Goal: Task Accomplishment & Management: Complete application form

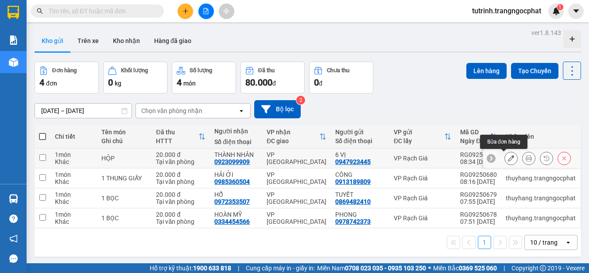
click at [508, 160] on icon at bounding box center [511, 158] width 6 height 6
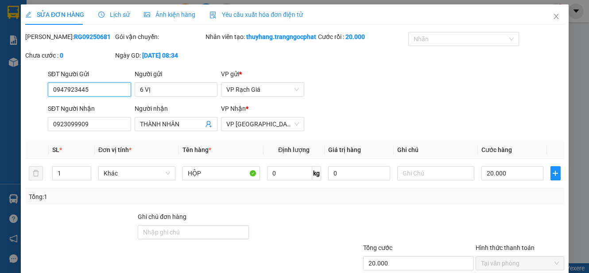
type input "0947923445"
type input "6 VỊ"
type input "0923099909"
type input "THÀNH NHÂN"
type input "20.000"
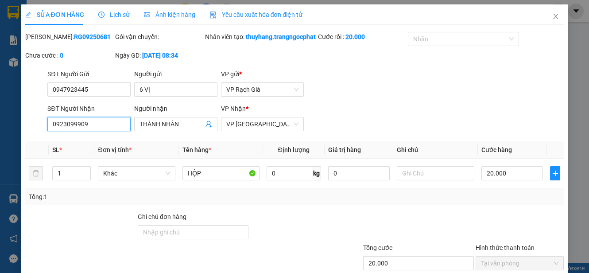
drag, startPoint x: 103, startPoint y: 143, endPoint x: 9, endPoint y: 159, distance: 94.9
click at [9, 159] on div "SỬA ĐƠN HÀNG Lịch sử Ảnh kiện hàng Yêu cầu xuất hóa đơn điện tử Total Paid Fee …" at bounding box center [294, 136] width 589 height 273
type input "0877881887"
click at [176, 129] on input "THÀNH NHÂN" at bounding box center [171, 124] width 64 height 10
drag, startPoint x: 183, startPoint y: 144, endPoint x: 62, endPoint y: 168, distance: 122.7
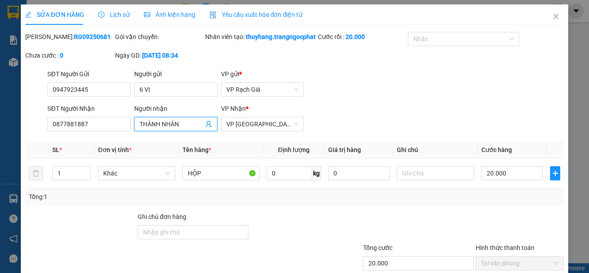
click at [62, 168] on div "Total Paid Fee 20.000 Total UnPaid Fee 0 Cash Collection Total Fee Mã ĐH: RG092…" at bounding box center [294, 186] width 539 height 308
click at [175, 157] on div "THANH VỸ - 0877881887" at bounding box center [173, 161] width 71 height 10
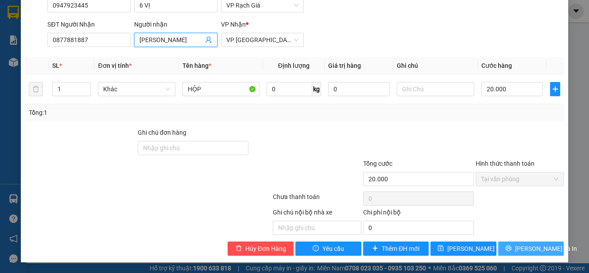
type input "THANH VỸ"
click at [527, 252] on span "Lưu và In" at bounding box center [546, 249] width 62 height 10
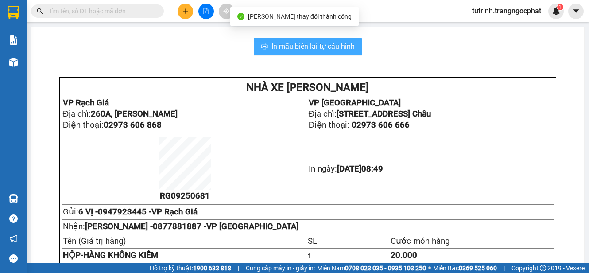
click at [327, 54] on button "In mẫu biên lai tự cấu hình" at bounding box center [308, 47] width 108 height 18
click at [333, 46] on span "In mẫu biên lai tự cấu hình" at bounding box center [312, 46] width 83 height 11
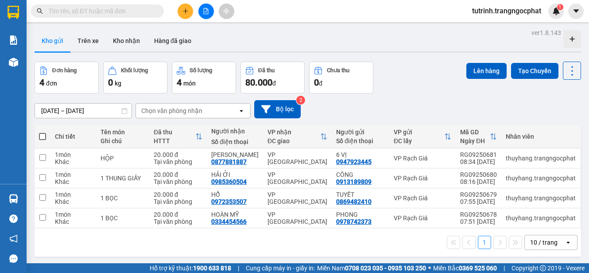
click at [183, 9] on icon "plus" at bounding box center [185, 11] width 6 height 6
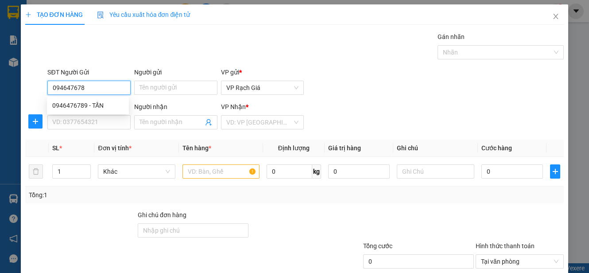
type input "0946476789"
click at [82, 109] on div "0946476789 - TẤN" at bounding box center [88, 105] width 82 height 14
type input "TẤN"
type input "0908736732"
type input "LƯỢM"
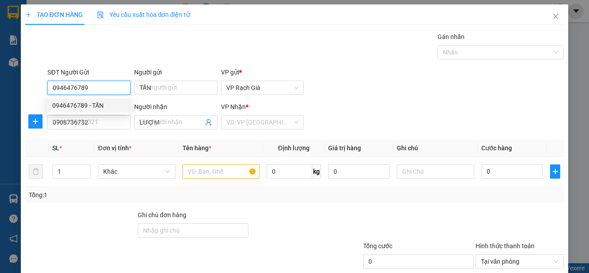
type input "20.000"
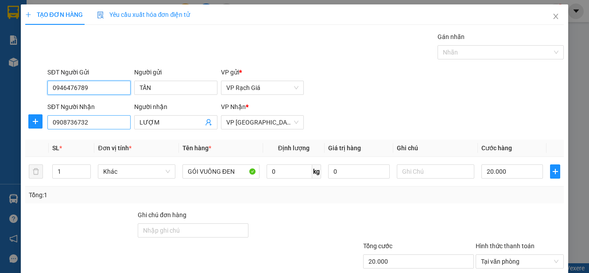
type input "0946476789"
drag, startPoint x: 102, startPoint y: 123, endPoint x: 0, endPoint y: 152, distance: 106.5
click at [0, 152] on html "Kết quả tìm kiếm ( 0 ) Bộ lọc No Data tutrinh.trangngocphat 1 Báo cáo Doanh số …" at bounding box center [294, 136] width 589 height 273
type input "0399377113"
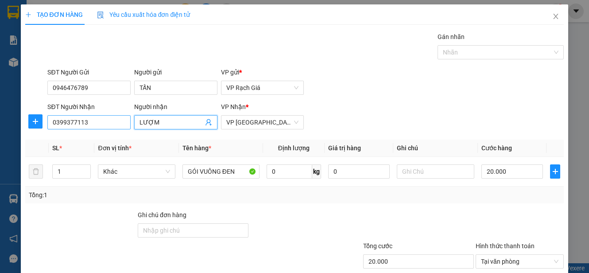
drag, startPoint x: 167, startPoint y: 123, endPoint x: 48, endPoint y: 124, distance: 118.7
click at [48, 124] on div "SĐT Người Nhận 0399377113 Người nhận LƯỢM VP Nhận * VP Hà Tiên" at bounding box center [306, 117] width 520 height 31
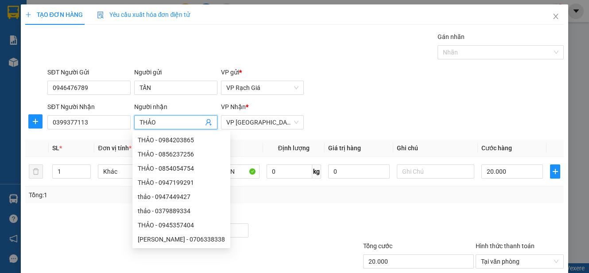
scroll to position [82, 0]
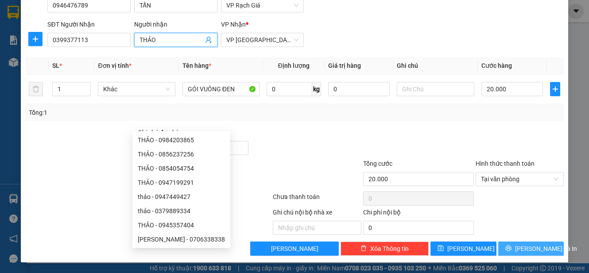
type input "THẢO"
click at [533, 245] on span "[PERSON_NAME] và In" at bounding box center [546, 249] width 62 height 10
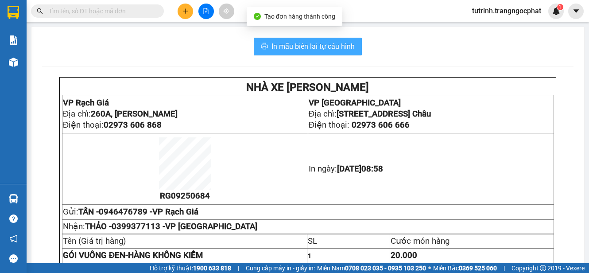
click at [327, 41] on span "In mẫu biên lai tự cấu hình" at bounding box center [312, 46] width 83 height 11
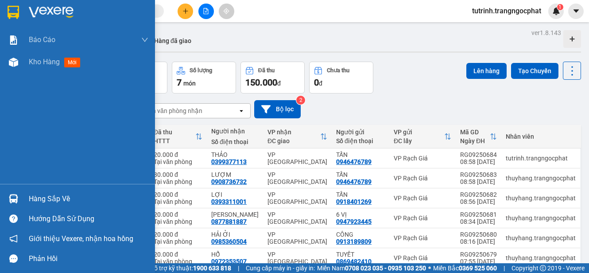
click at [40, 198] on div "Hàng sắp về" at bounding box center [89, 198] width 120 height 13
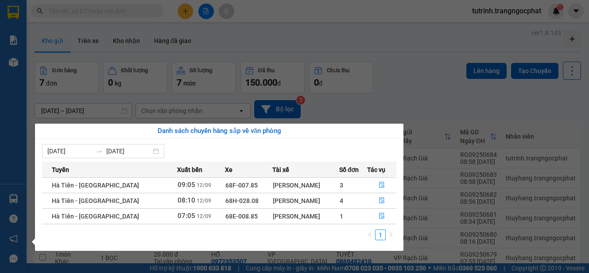
click at [320, 213] on div "Nguyễn Văn Đến" at bounding box center [306, 216] width 66 height 10
click at [384, 216] on button "button" at bounding box center [381, 216] width 29 height 14
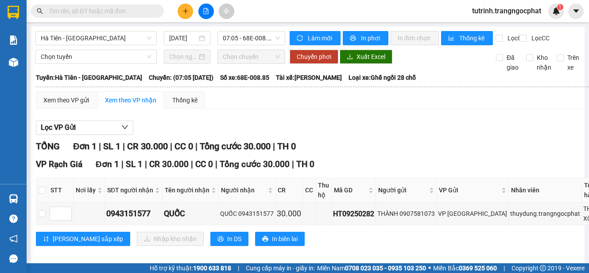
scroll to position [29, 0]
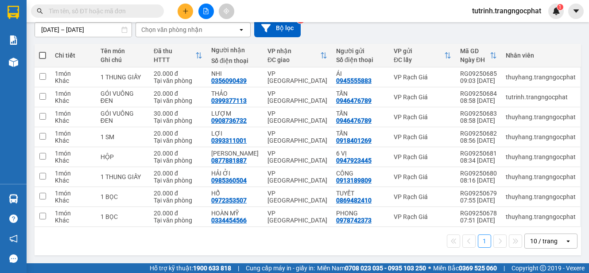
scroll to position [37, 0]
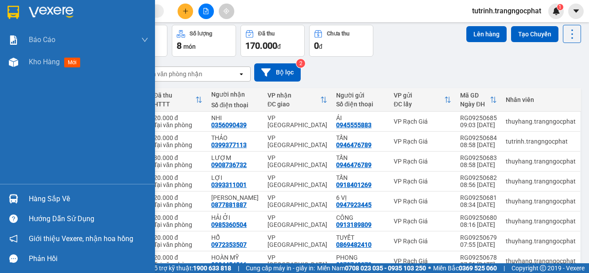
click at [46, 193] on div "Hàng sắp về" at bounding box center [89, 198] width 120 height 13
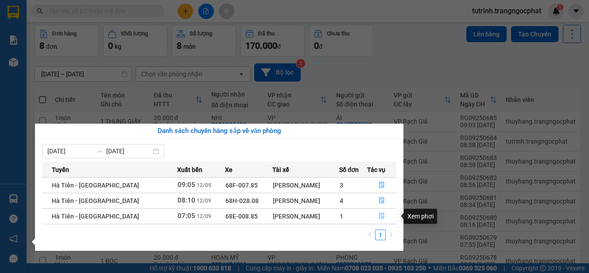
click at [381, 216] on icon "file-done" at bounding box center [381, 216] width 5 height 6
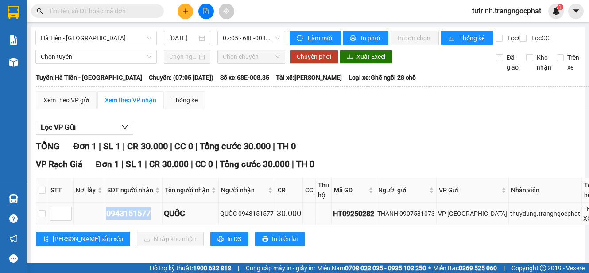
drag, startPoint x: 152, startPoint y: 226, endPoint x: 108, endPoint y: 234, distance: 44.6
click at [108, 225] on td "0943151577" at bounding box center [134, 213] width 58 height 23
copy div "0943151577"
click at [43, 217] on input "checkbox" at bounding box center [42, 213] width 7 height 7
checkbox input "true"
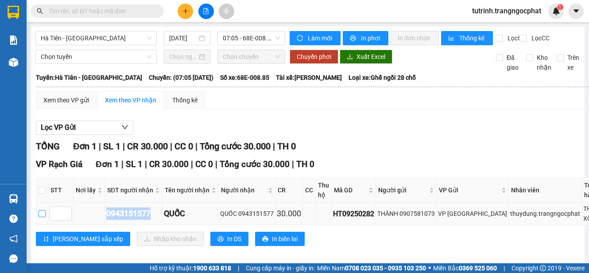
checkbox input "true"
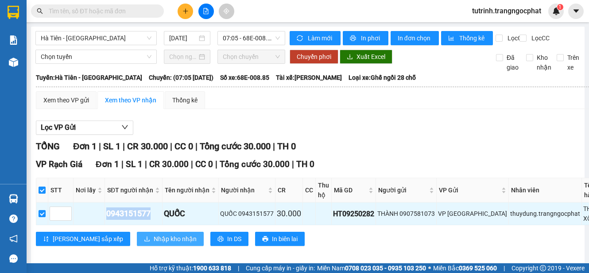
click at [154, 244] on span "Nhập kho nhận" at bounding box center [175, 239] width 43 height 10
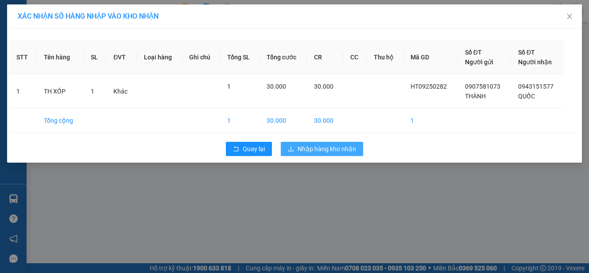
click at [314, 149] on span "Nhập hàng kho nhận" at bounding box center [327, 149] width 58 height 10
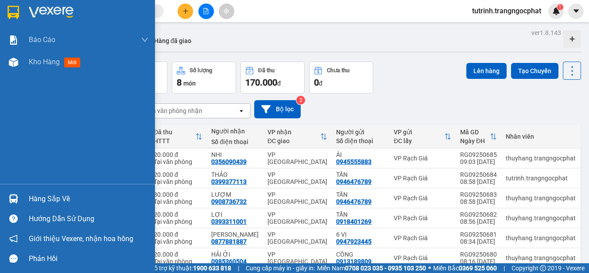
click at [50, 200] on div "Hàng sắp về" at bounding box center [89, 198] width 120 height 13
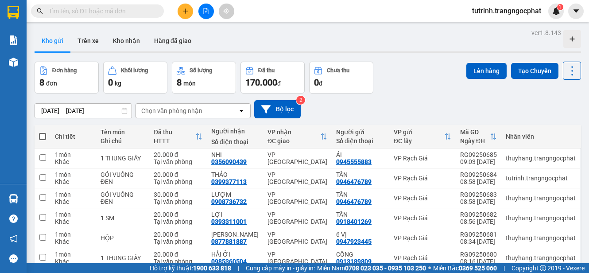
click at [407, 106] on section "Kết quả tìm kiếm ( 0 ) Bộ lọc No Data tutrinh.trangngocphat 1 Báo cáo Doanh số …" at bounding box center [294, 136] width 589 height 273
click at [38, 135] on th at bounding box center [43, 136] width 16 height 23
click at [46, 135] on th at bounding box center [43, 136] width 16 height 23
click at [44, 135] on span at bounding box center [42, 136] width 7 height 7
click at [43, 132] on input "checkbox" at bounding box center [43, 132] width 0 height 0
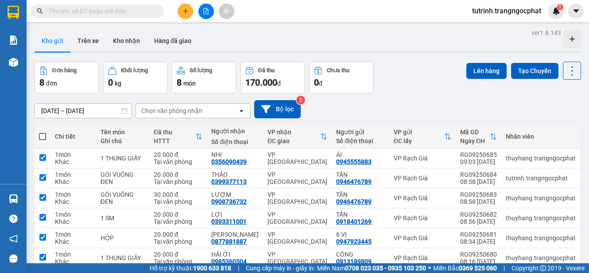
checkbox input "true"
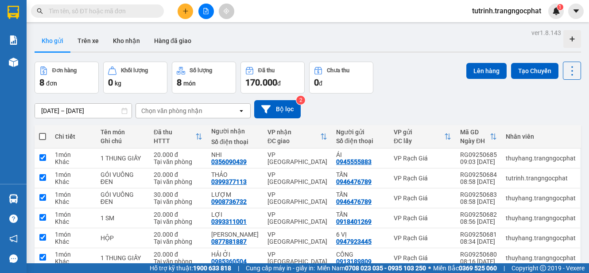
checkbox input "true"
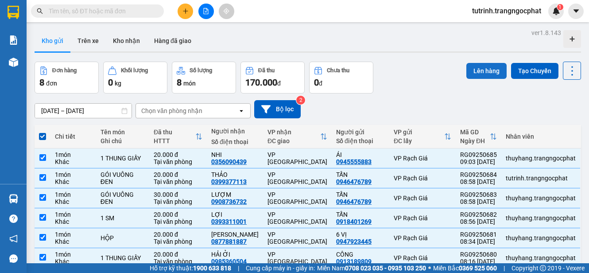
click at [471, 71] on button "Lên hàng" at bounding box center [486, 71] width 40 height 16
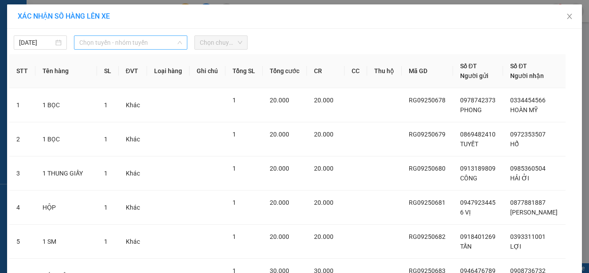
click at [162, 48] on span "Chọn tuyến - nhóm tuyến" at bounding box center [130, 42] width 103 height 13
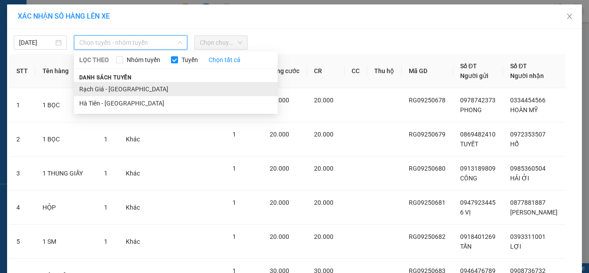
click at [120, 92] on li "Rạch Giá - Hà Tiên" at bounding box center [176, 89] width 204 height 14
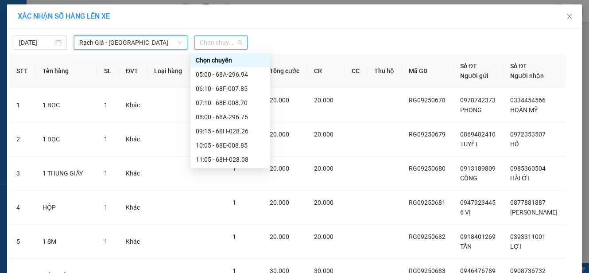
click at [222, 42] on span "Chọn chuyến" at bounding box center [221, 42] width 43 height 13
click at [209, 130] on div "09:15 - 68H-028.26" at bounding box center [230, 131] width 69 height 10
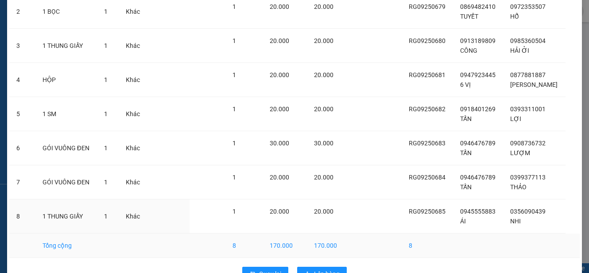
scroll to position [158, 0]
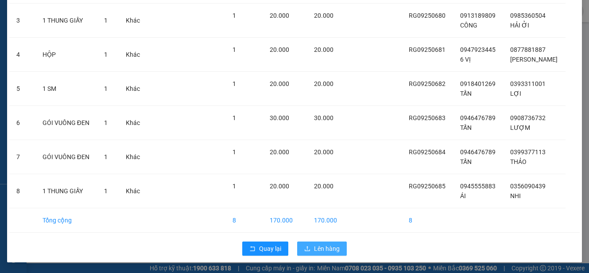
click at [310, 249] on button "Lên hàng" at bounding box center [322, 248] width 50 height 14
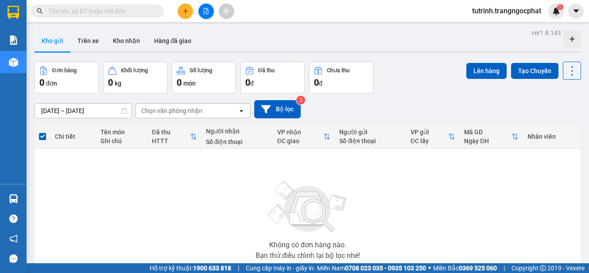
click at [148, 15] on input "text" at bounding box center [101, 11] width 104 height 10
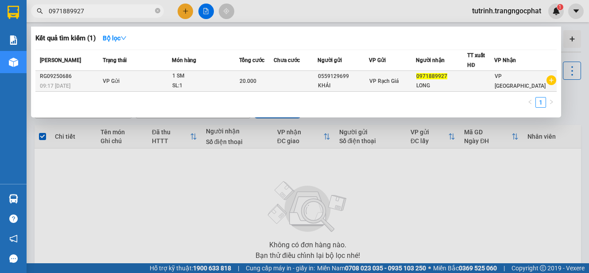
type input "0971889927"
click at [314, 79] on td at bounding box center [296, 81] width 44 height 21
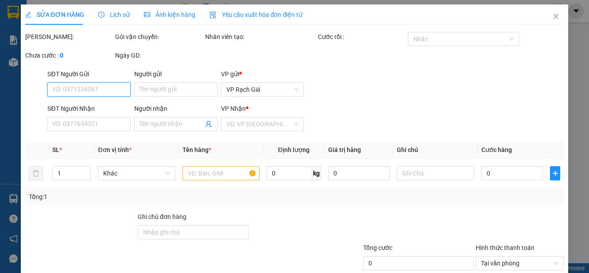
type input "0559129699"
type input "KHẢI"
type input "0971889927"
type input "LONG"
type input "20.000"
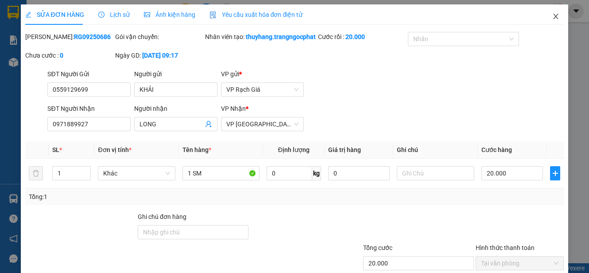
click at [553, 16] on icon "close" at bounding box center [555, 16] width 5 height 5
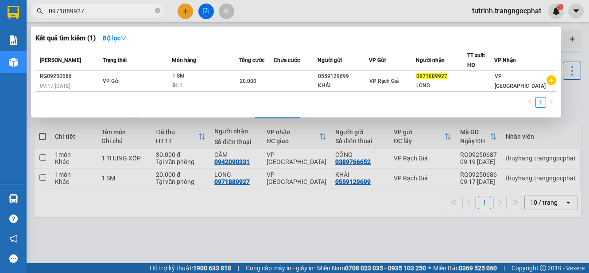
drag, startPoint x: 89, startPoint y: 12, endPoint x: 0, endPoint y: 25, distance: 90.0
click at [0, 25] on html "Kết quả tìm kiếm ( 1 ) Bộ lọc Mã ĐH Trạng thái Món hàng Tổng cước Chưa cước Ngư…" at bounding box center [294, 136] width 589 height 273
type input "0559129699"
click at [274, 228] on div at bounding box center [294, 136] width 589 height 273
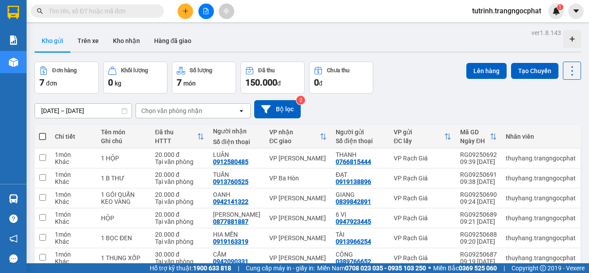
scroll to position [44, 0]
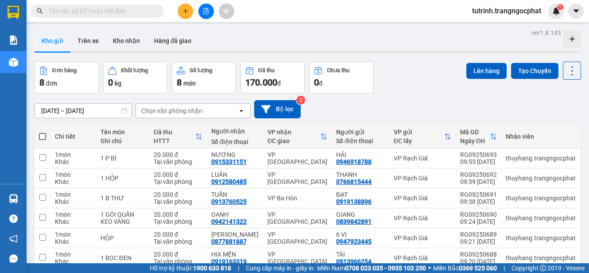
click at [43, 138] on span at bounding box center [42, 136] width 7 height 7
click at [43, 132] on input "checkbox" at bounding box center [43, 132] width 0 height 0
checkbox input "true"
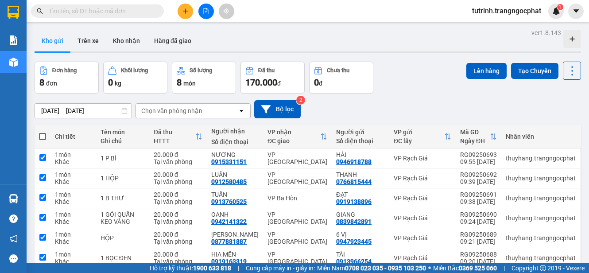
checkbox input "true"
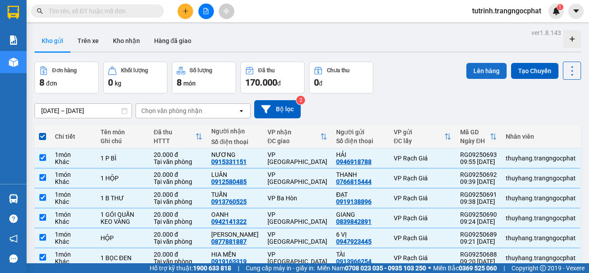
click at [481, 71] on button "Lên hàng" at bounding box center [486, 71] width 40 height 16
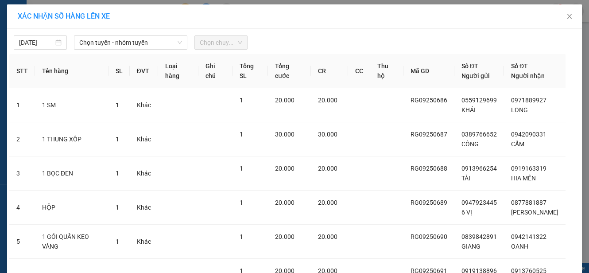
click at [206, 38] on span "Chọn chuyến" at bounding box center [221, 42] width 43 height 13
click at [151, 47] on span "Chọn tuyến - nhóm tuyến" at bounding box center [130, 42] width 103 height 13
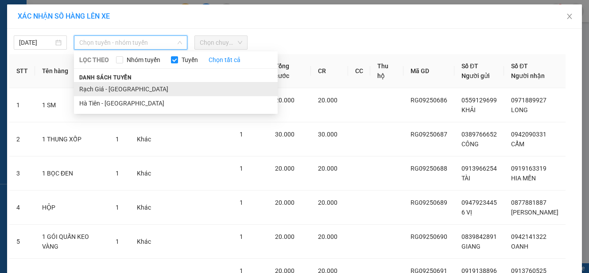
click at [132, 89] on li "Rạch Giá - Hà Tiên" at bounding box center [176, 89] width 204 height 14
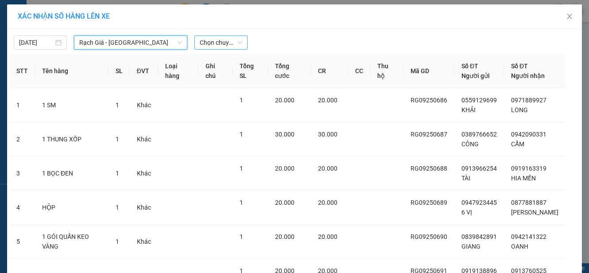
click at [214, 41] on span "Chọn chuyến" at bounding box center [221, 42] width 43 height 13
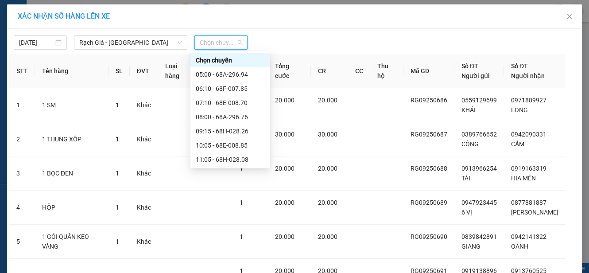
scroll to position [44, 0]
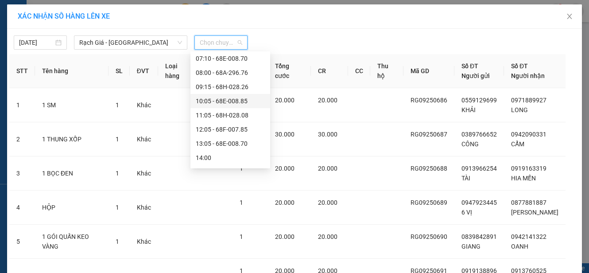
click at [217, 101] on div "10:05 - 68E-008.85" at bounding box center [230, 101] width 69 height 10
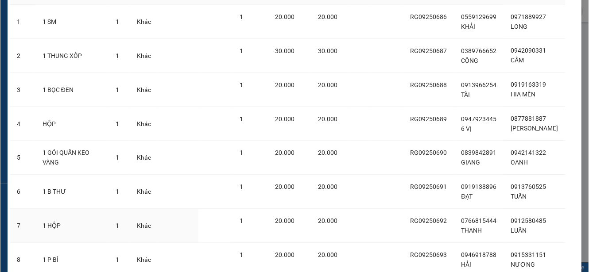
scroll to position [158, 0]
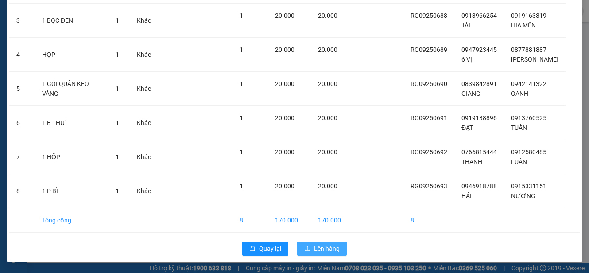
click at [328, 251] on span "Lên hàng" at bounding box center [327, 249] width 26 height 10
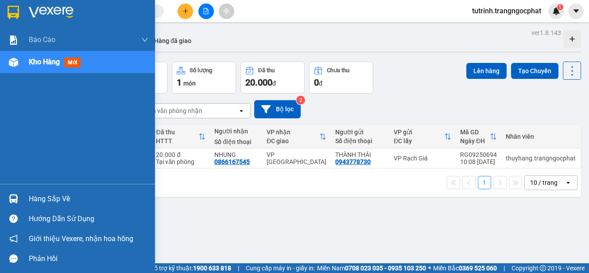
click at [18, 200] on img at bounding box center [13, 198] width 9 height 9
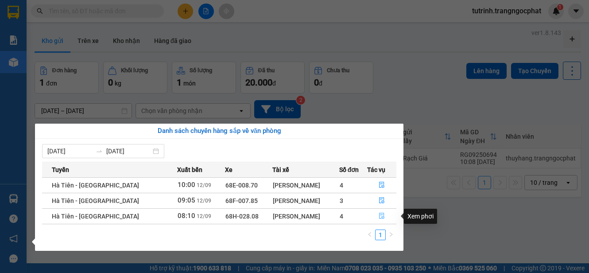
click at [383, 213] on icon "file-done" at bounding box center [382, 216] width 6 height 6
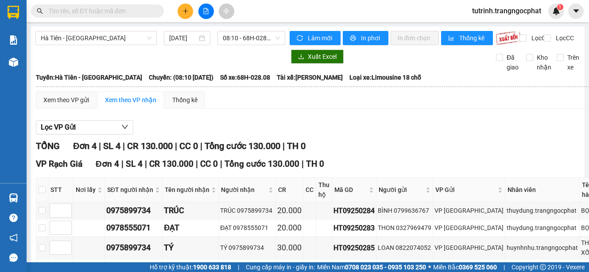
scroll to position [87, 0]
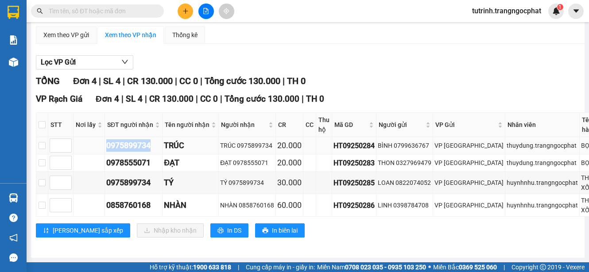
drag, startPoint x: 151, startPoint y: 139, endPoint x: 108, endPoint y: 138, distance: 43.0
click at [108, 139] on div "0975899734" at bounding box center [133, 145] width 54 height 12
copy div "0975899734"
drag, startPoint x: 151, startPoint y: 158, endPoint x: 105, endPoint y: 159, distance: 45.2
click at [105, 159] on td "0978555071" at bounding box center [134, 163] width 58 height 17
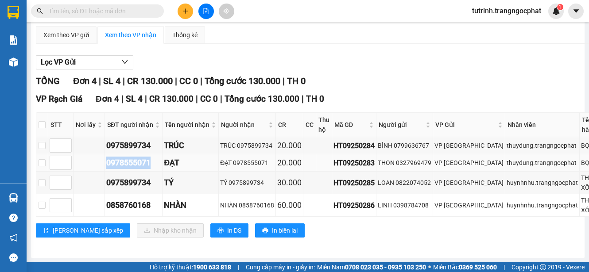
copy div "0978555071"
click at [38, 118] on th at bounding box center [42, 125] width 12 height 24
click at [39, 121] on input "checkbox" at bounding box center [42, 124] width 7 height 7
checkbox input "true"
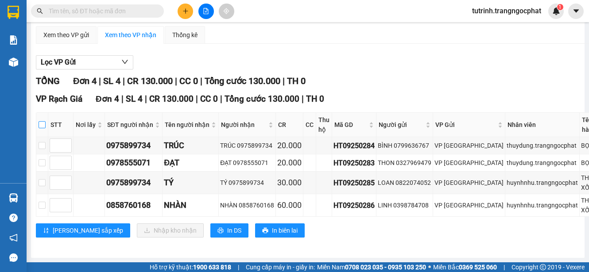
checkbox input "true"
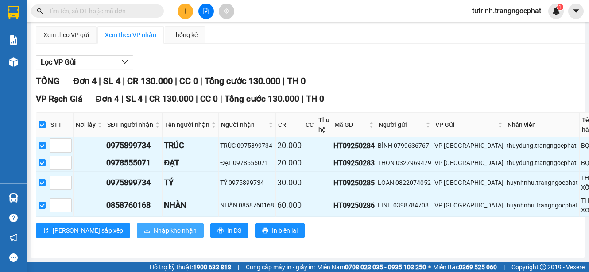
click at [137, 224] on button "Nhập kho nhận" at bounding box center [170, 231] width 67 height 14
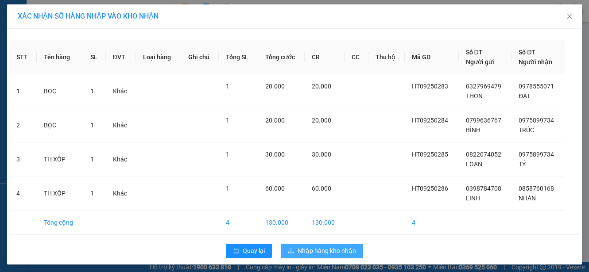
click at [313, 250] on span "Nhập hàng kho nhận" at bounding box center [327, 251] width 58 height 10
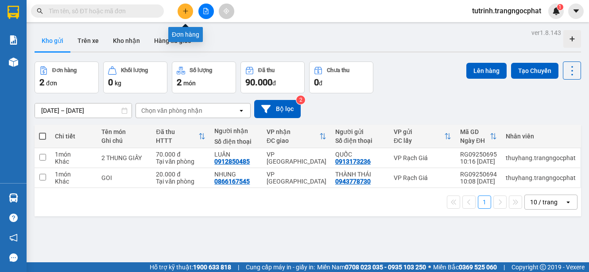
click at [184, 15] on button at bounding box center [185, 11] width 15 height 15
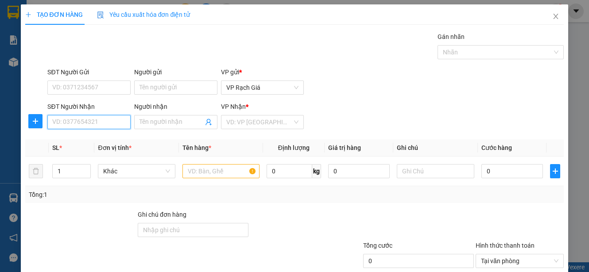
click at [72, 118] on input "SĐT Người Nhận" at bounding box center [88, 122] width 83 height 14
type input "0917336288"
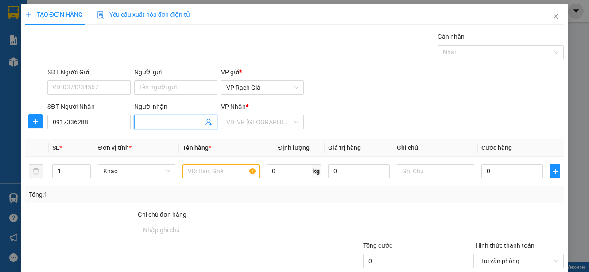
click at [161, 124] on input "Người nhận" at bounding box center [171, 122] width 64 height 10
type input "THIẾU"
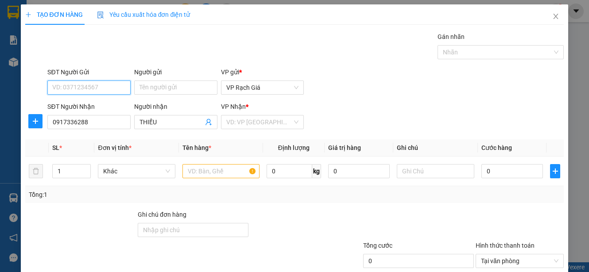
click at [105, 89] on input "SĐT Người Gửi" at bounding box center [88, 88] width 83 height 14
type input "0948085040"
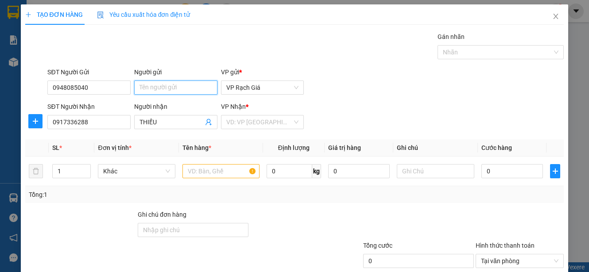
click at [171, 89] on input "Người gửi" at bounding box center [175, 88] width 83 height 14
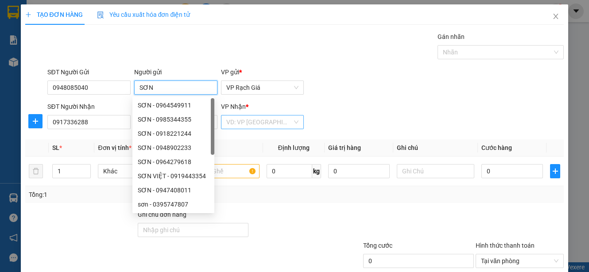
type input "SƠN"
click at [250, 117] on input "search" at bounding box center [259, 122] width 66 height 13
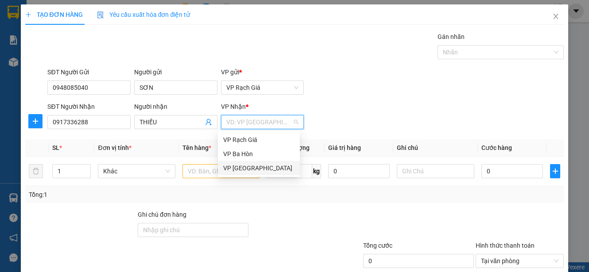
click at [248, 170] on div "VP [GEOGRAPHIC_DATA]" at bounding box center [258, 168] width 71 height 10
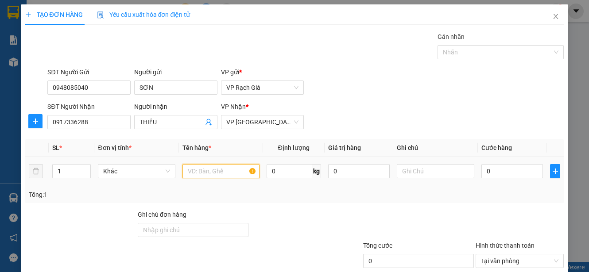
click at [209, 172] on input "text" at bounding box center [220, 171] width 77 height 14
type input "BAO THƯ"
click at [499, 172] on input "0" at bounding box center [512, 171] width 62 height 14
type input "2"
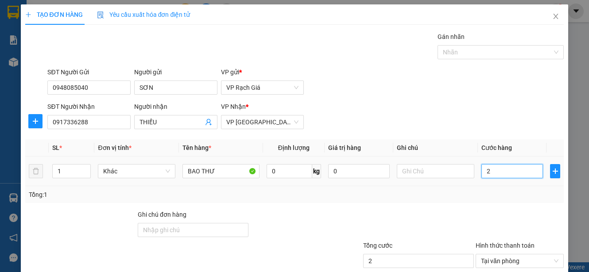
type input "20"
type input "200"
type input "2.000"
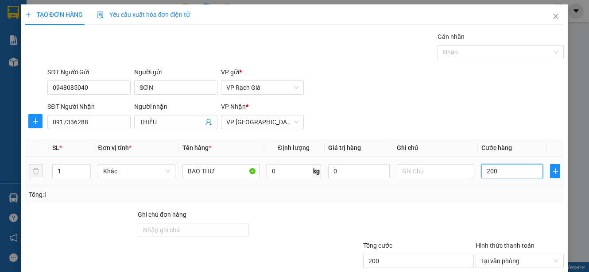
type input "2.000"
type input "20.000"
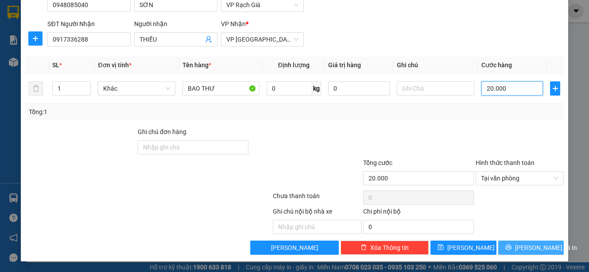
type input "20.000"
click at [531, 247] on span "[PERSON_NAME] và In" at bounding box center [546, 248] width 62 height 10
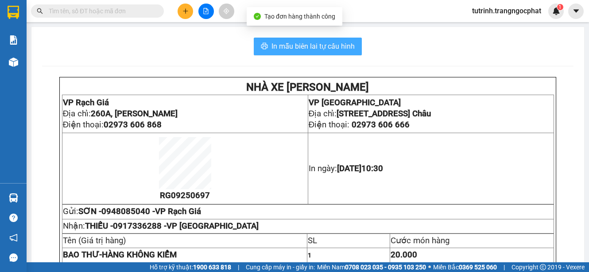
click at [332, 39] on button "In mẫu biên lai tự cấu hình" at bounding box center [308, 47] width 108 height 18
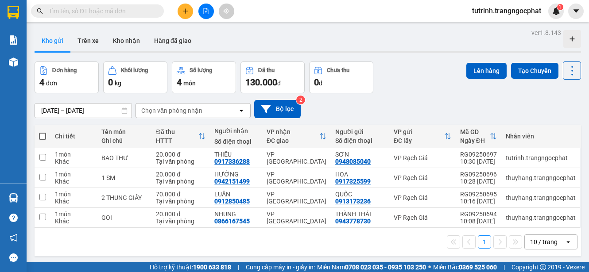
click at [103, 14] on input "text" at bounding box center [101, 11] width 104 height 10
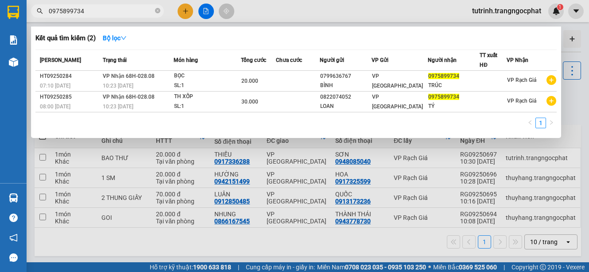
type input "0975899734"
click at [588, 272] on html "Kết quả tìm kiếm ( 2 ) Bộ lọc Mã ĐH Trạng thái Món hàng Tổng cước Chưa cước Ngư…" at bounding box center [294, 136] width 589 height 272
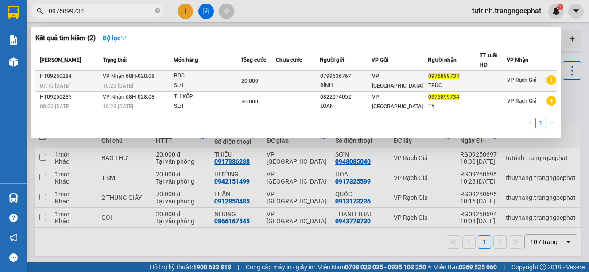
click at [473, 81] on div "TRÚC" at bounding box center [453, 85] width 51 height 9
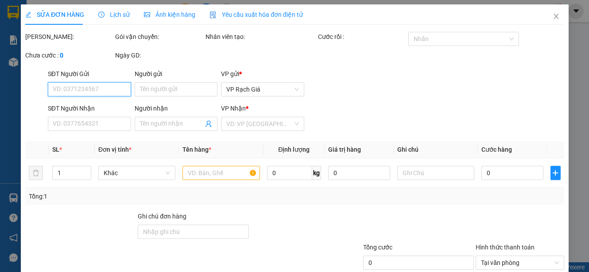
type input "0799636767"
type input "BÌNH"
type input "0975899734"
type input "TRÚC"
type input "20.000"
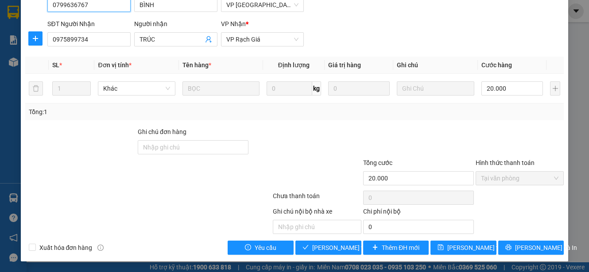
scroll to position [104, 0]
click at [348, 248] on span "Lưu và Giao hàng" at bounding box center [354, 248] width 85 height 10
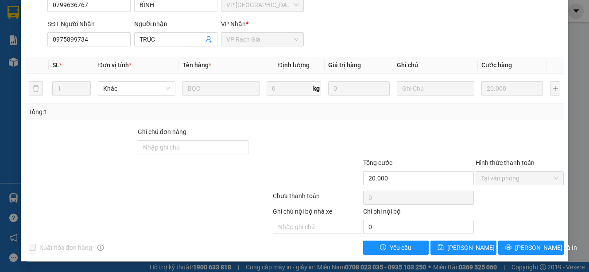
scroll to position [0, 0]
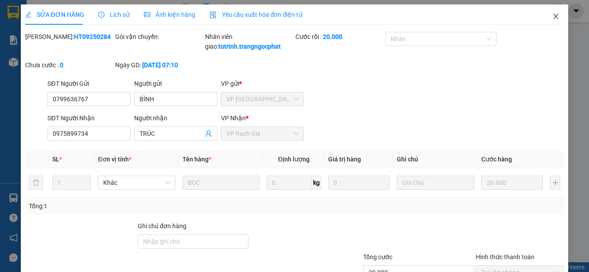
click at [550, 20] on span "Close" at bounding box center [555, 16] width 25 height 25
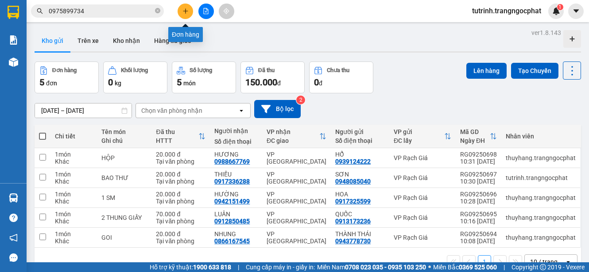
click at [185, 12] on icon "plus" at bounding box center [185, 11] width 6 height 6
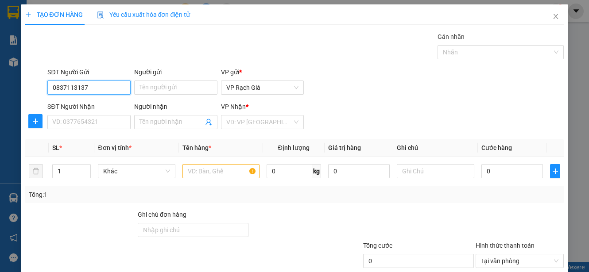
type input "0837113137"
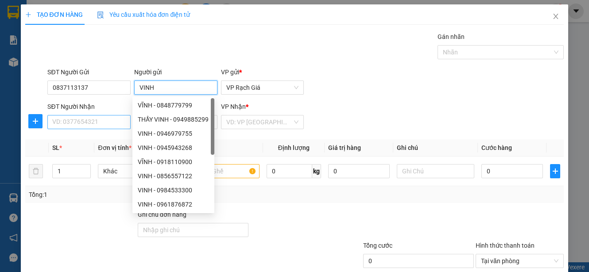
type input "VINH"
click at [65, 119] on input "SĐT Người Nhận" at bounding box center [88, 122] width 83 height 14
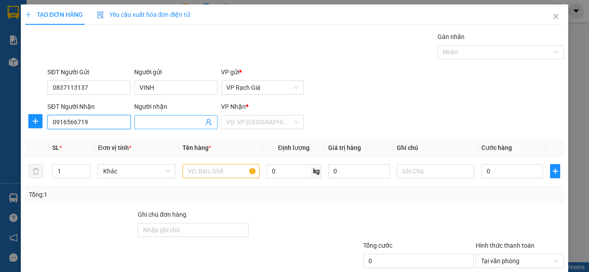
type input "0916566719"
click at [160, 119] on input "Người nhận" at bounding box center [171, 122] width 64 height 10
type input "TRIẾT"
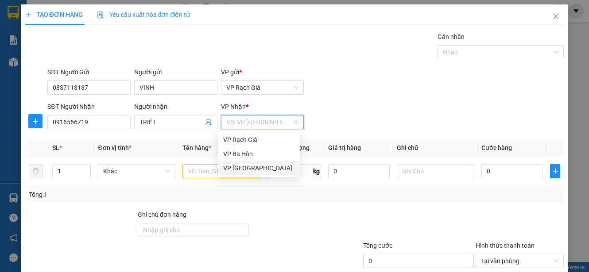
click at [251, 170] on div "VP [GEOGRAPHIC_DATA]" at bounding box center [258, 168] width 71 height 10
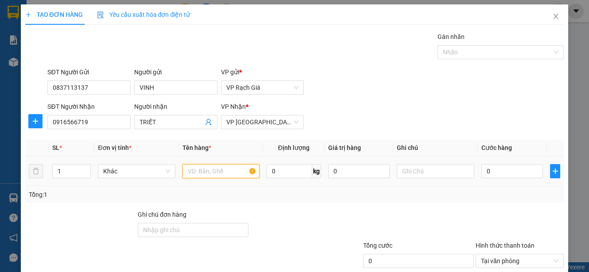
click at [231, 173] on input "text" at bounding box center [220, 171] width 77 height 14
type input "A"
type input "SƠMI"
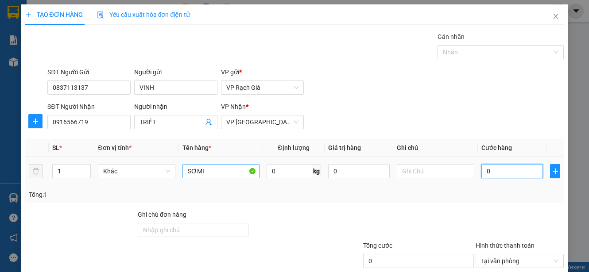
type input "2"
type input "20"
type input "200"
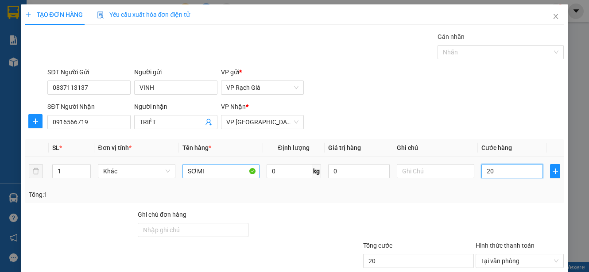
type input "200"
type input "2.000"
type input "20.000"
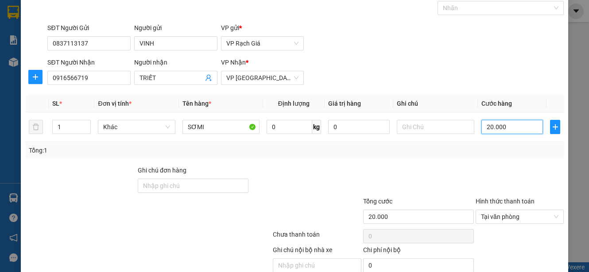
scroll to position [83, 0]
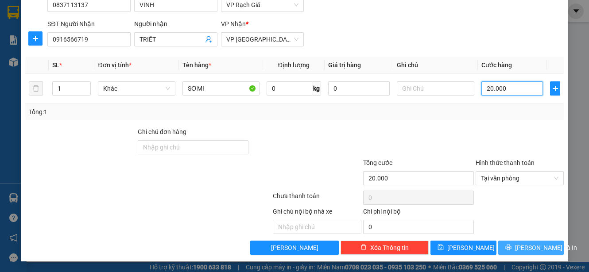
type input "20.000"
click at [511, 252] on button "[PERSON_NAME] và In" at bounding box center [531, 248] width 66 height 14
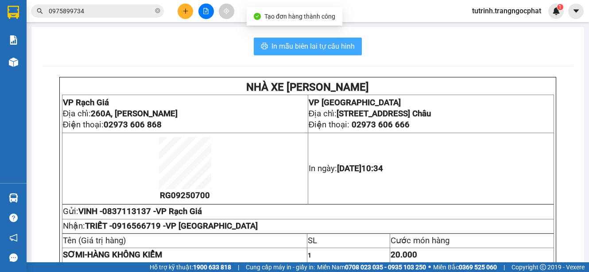
click at [321, 41] on span "In mẫu biên lai tự cấu hình" at bounding box center [312, 46] width 83 height 11
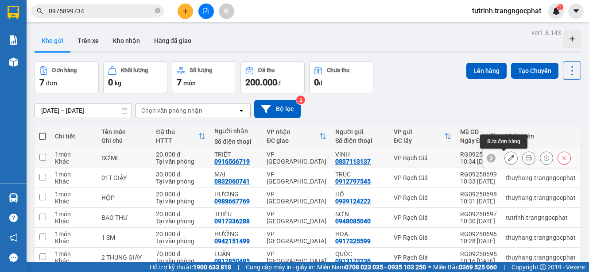
click at [508, 156] on icon at bounding box center [511, 158] width 6 height 6
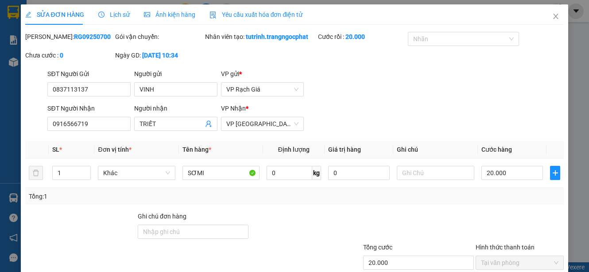
type input "0837113137"
type input "VINH"
type input "0916566719"
type input "TRIẾT"
type input "20.000"
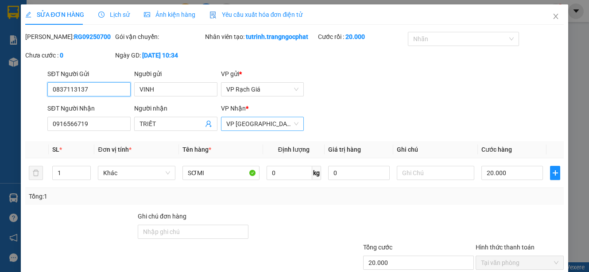
click at [254, 131] on span "VP [GEOGRAPHIC_DATA]" at bounding box center [262, 123] width 73 height 13
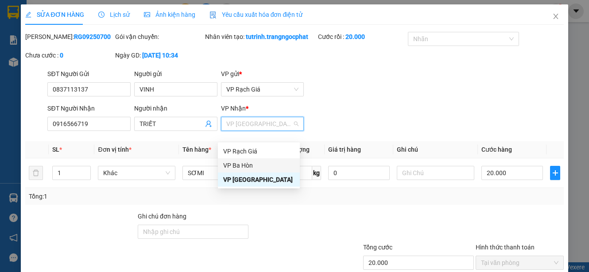
click at [246, 167] on div "VP Ba Hòn" at bounding box center [258, 166] width 71 height 10
click at [552, 19] on icon "close" at bounding box center [555, 16] width 7 height 7
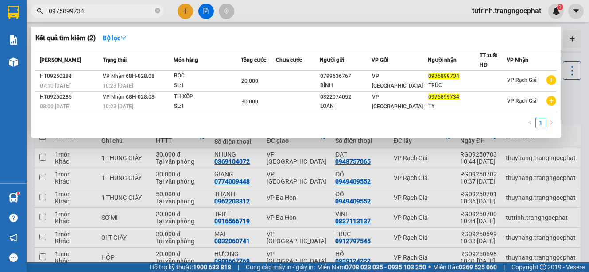
drag, startPoint x: 84, startPoint y: 6, endPoint x: 0, endPoint y: -12, distance: 86.2
click at [0, 0] on html "Kết quả tìm kiếm ( 2 ) Bộ lọc Mã ĐH Trạng thái Món hàng Tổng cước Chưa cước Ngư…" at bounding box center [294, 136] width 589 height 272
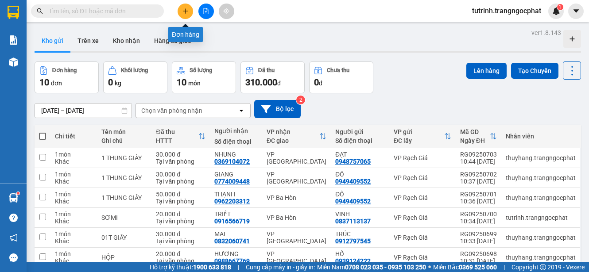
click at [183, 8] on button at bounding box center [185, 11] width 15 height 15
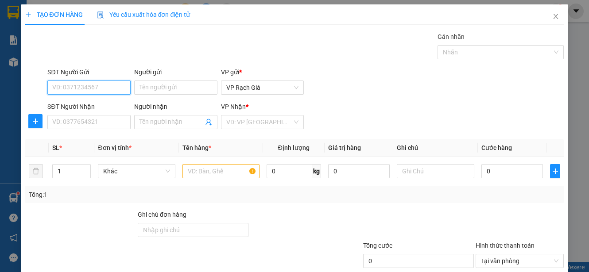
click at [116, 88] on input "SĐT Người Gửi" at bounding box center [88, 88] width 83 height 14
type input "0877994994"
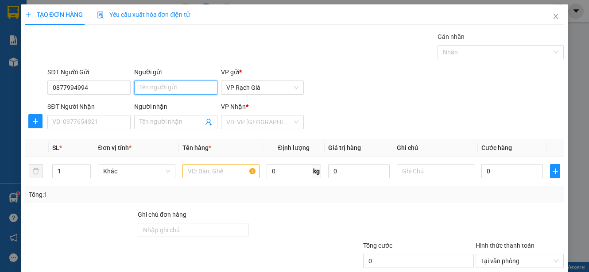
click at [166, 83] on input "Người gửi" at bounding box center [175, 88] width 83 height 14
type input "D"
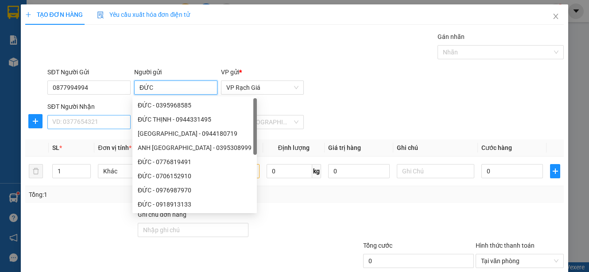
type input "ĐỨC"
click at [80, 122] on input "SĐT Người Nhận" at bounding box center [88, 122] width 83 height 14
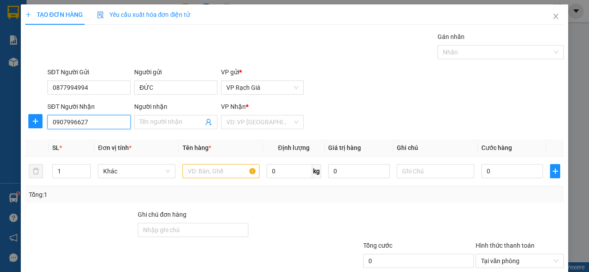
type input "0907996627"
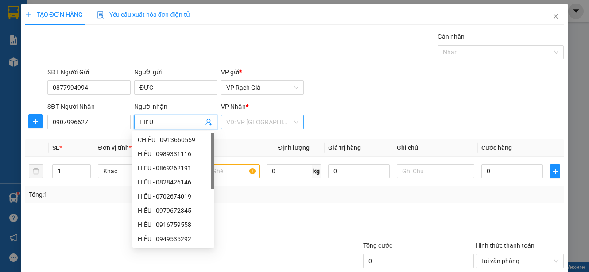
type input "HIẾU"
click at [249, 121] on input "search" at bounding box center [259, 122] width 66 height 13
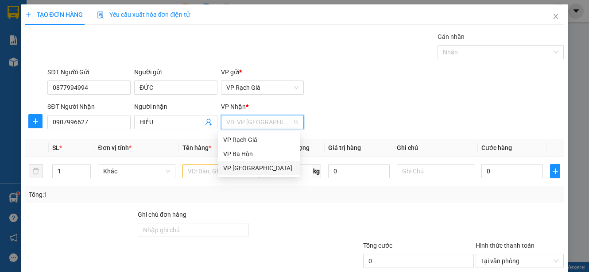
click at [242, 171] on div "VP Hà Tiên" at bounding box center [258, 168] width 71 height 10
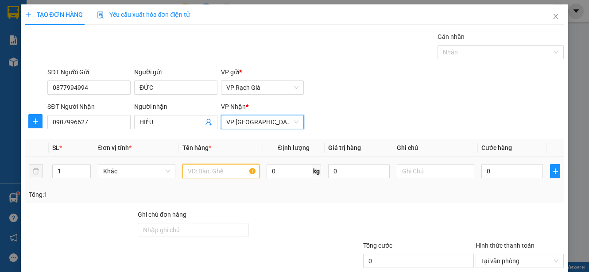
click at [206, 176] on input "text" at bounding box center [220, 171] width 77 height 14
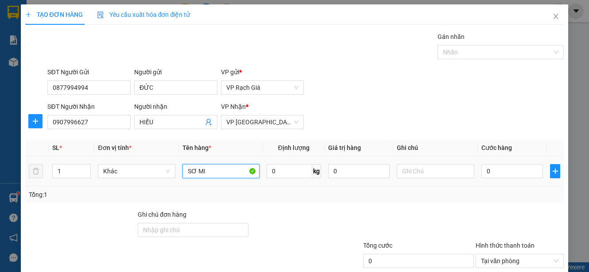
type input "SƠ MI"
click at [484, 183] on td "0" at bounding box center [512, 172] width 69 height 30
click at [490, 175] on input "0" at bounding box center [512, 171] width 62 height 14
type input "2"
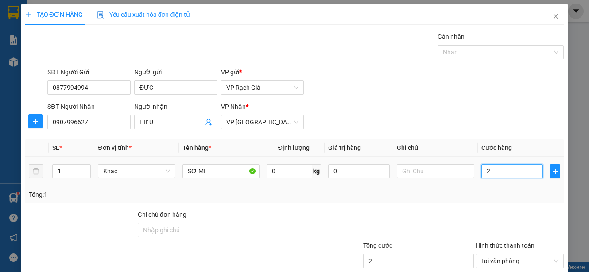
type input "20"
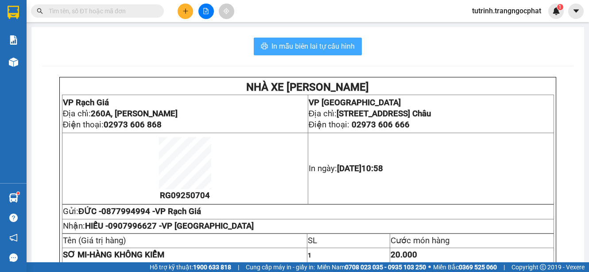
click at [345, 49] on span "In mẫu biên lai tự cấu hình" at bounding box center [312, 46] width 83 height 11
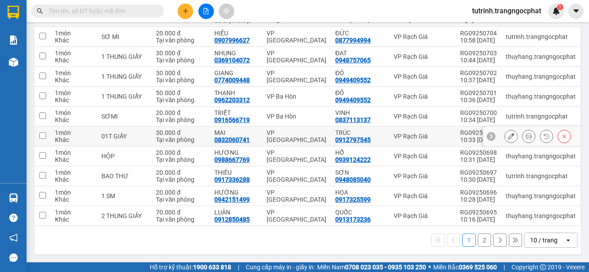
scroll to position [33, 0]
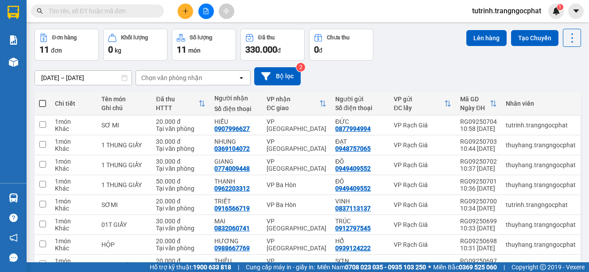
click at [43, 99] on label at bounding box center [42, 103] width 7 height 9
click at [43, 99] on input "checkbox" at bounding box center [43, 99] width 0 height 0
checkbox input "true"
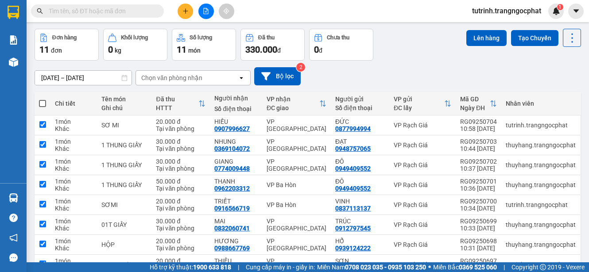
checkbox input "true"
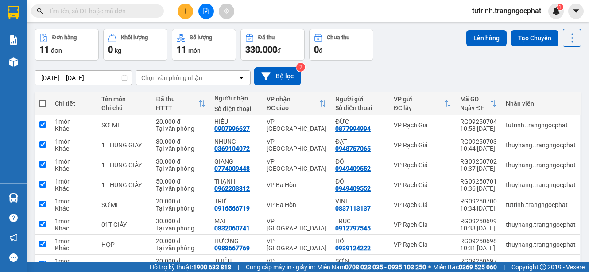
checkbox input "true"
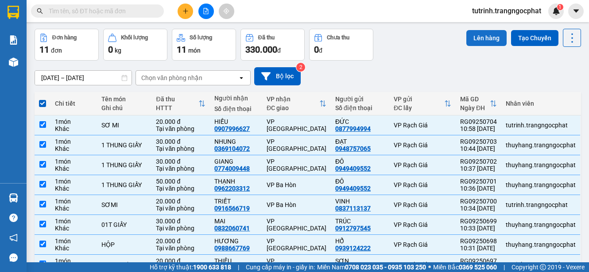
click at [476, 36] on button "Lên hàng" at bounding box center [486, 38] width 40 height 16
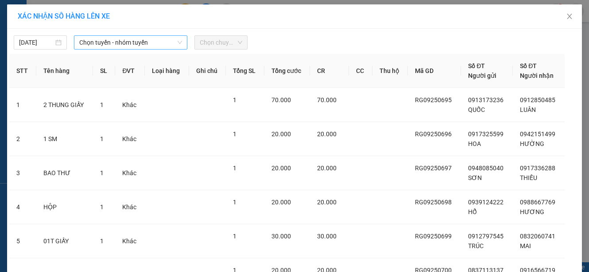
click at [148, 44] on span "Chọn tuyến - nhóm tuyến" at bounding box center [130, 42] width 103 height 13
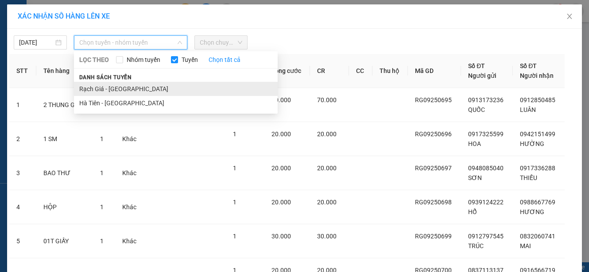
click at [122, 88] on li "Rạch Giá - [GEOGRAPHIC_DATA]" at bounding box center [176, 89] width 204 height 14
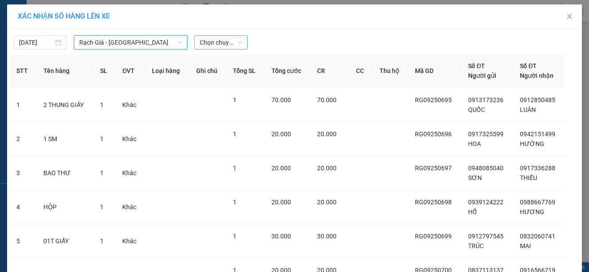
click at [210, 44] on span "Chọn chuyến" at bounding box center [221, 42] width 43 height 13
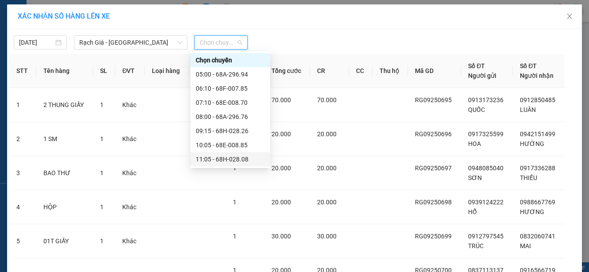
scroll to position [44, 0]
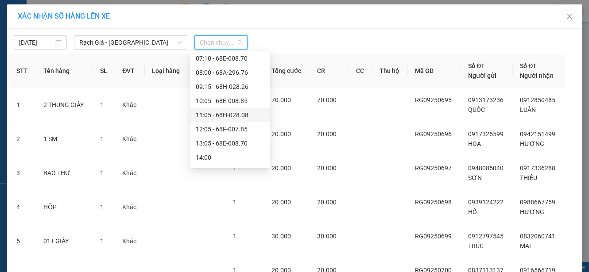
click at [209, 113] on div "11:05 - 68H-028.08" at bounding box center [230, 115] width 69 height 10
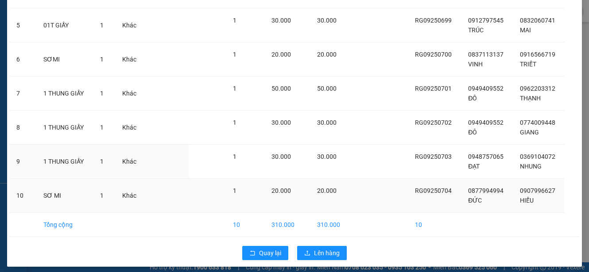
scroll to position [227, 0]
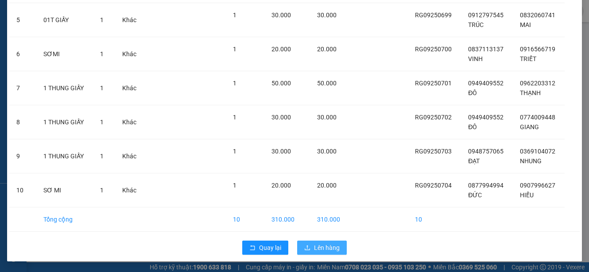
click at [314, 249] on span "Lên hàng" at bounding box center [327, 248] width 26 height 10
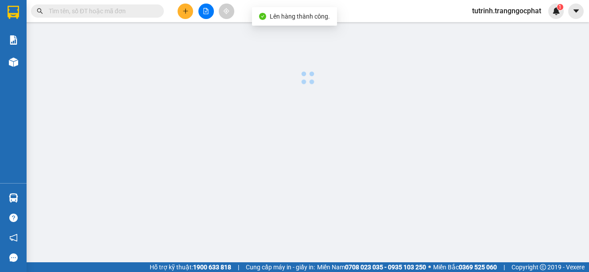
click at [193, 3] on div "Kết quả tìm kiếm ( 0 ) Bộ lọc No Data tutrinh.trangngocphat 1" at bounding box center [294, 11] width 589 height 22
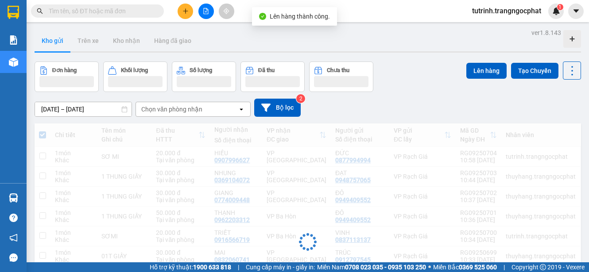
click at [190, 5] on button at bounding box center [185, 11] width 15 height 15
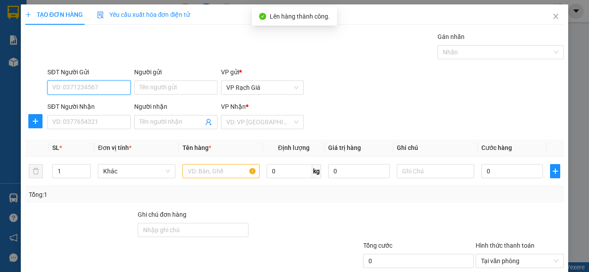
click at [99, 87] on input "SĐT Người Gửi" at bounding box center [88, 88] width 83 height 14
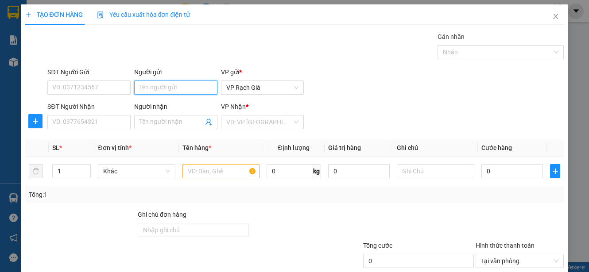
click at [162, 92] on input "Người gửi" at bounding box center [175, 88] width 83 height 14
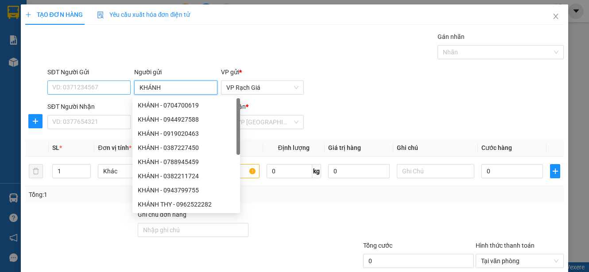
type input "KHÁNH"
click at [80, 87] on input "SĐT Người Gửi" at bounding box center [88, 88] width 83 height 14
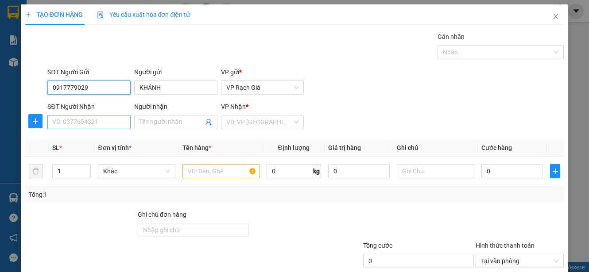
type input "0917779029"
click at [103, 124] on input "SĐT Người Nhận" at bounding box center [88, 122] width 83 height 14
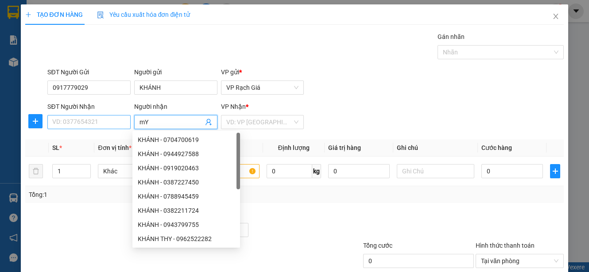
type input "m"
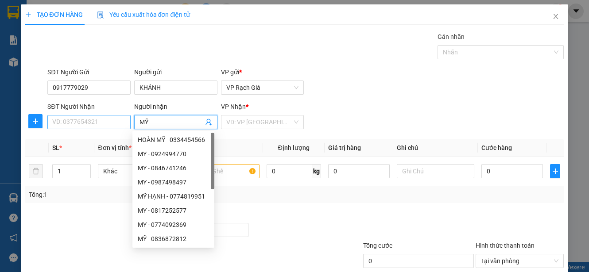
type input "MỸ"
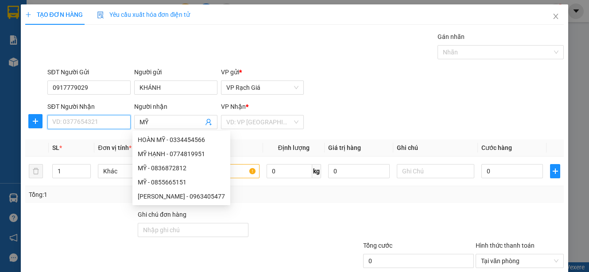
click at [101, 128] on input "SĐT Người Nhận" at bounding box center [88, 122] width 83 height 14
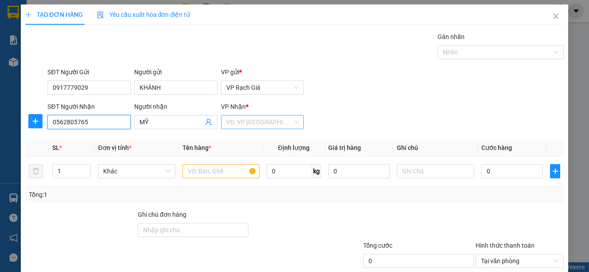
type input "0562805765"
click at [250, 124] on input "search" at bounding box center [259, 122] width 66 height 13
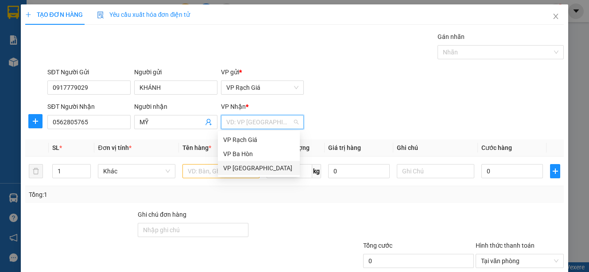
click at [249, 169] on div "VP Hà Tiên" at bounding box center [258, 168] width 71 height 10
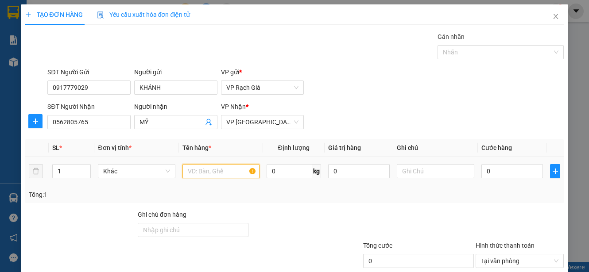
click at [218, 172] on input "text" at bounding box center [220, 171] width 77 height 14
type input "THÙNG XỐP"
click at [491, 182] on td "0" at bounding box center [512, 172] width 69 height 30
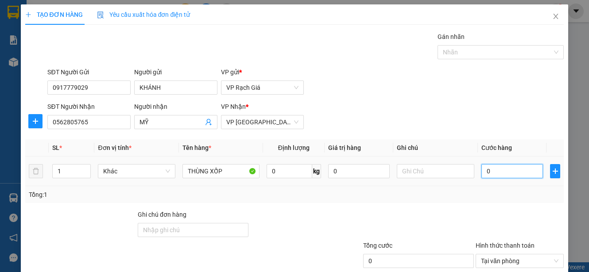
click at [494, 176] on input "0" at bounding box center [512, 171] width 62 height 14
type input "8"
type input "80"
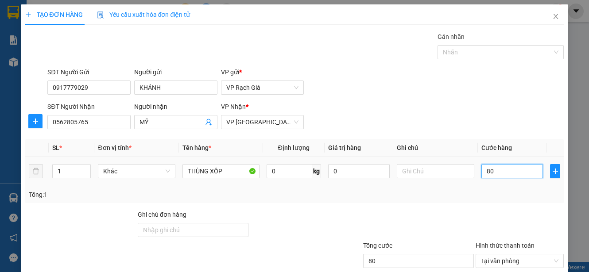
type input "800"
type input "8.000"
type input "80.000"
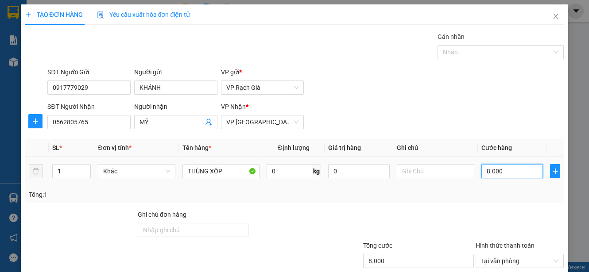
type input "80.000"
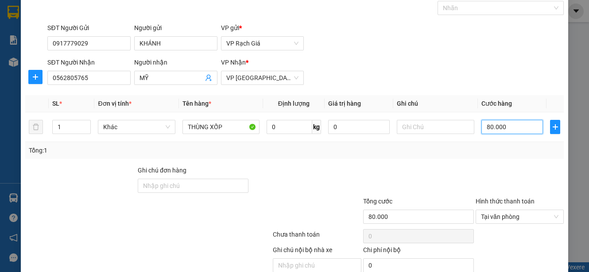
scroll to position [83, 0]
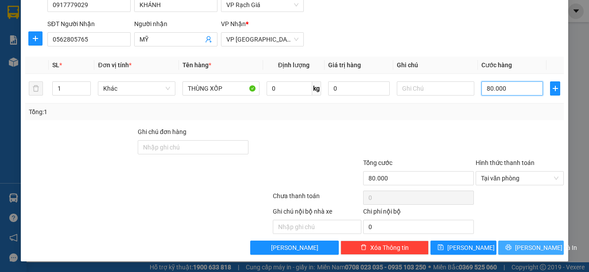
type input "80.000"
click at [538, 250] on span "Lưu và In" at bounding box center [546, 248] width 62 height 10
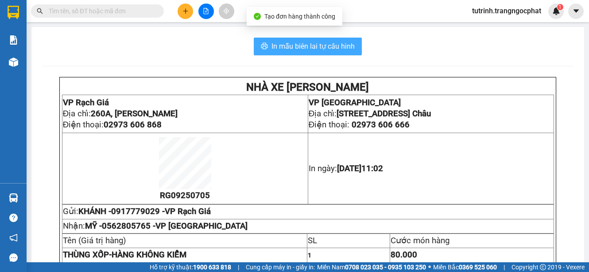
click at [322, 49] on span "In mẫu biên lai tự cấu hình" at bounding box center [312, 46] width 83 height 11
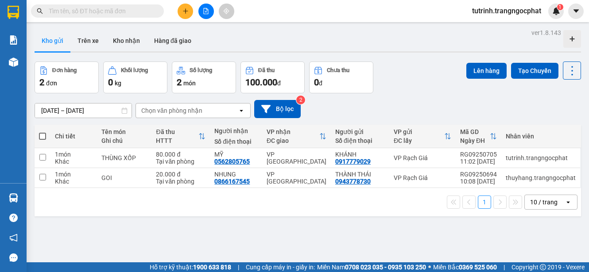
click at [184, 12] on icon "plus" at bounding box center [185, 11] width 6 height 6
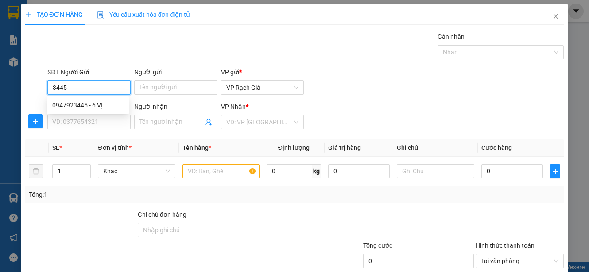
click at [98, 103] on div "0947923445 - 6 VỊ" at bounding box center [87, 106] width 71 height 10
type input "0947923445"
type input "6 VỊ"
type input "0877881887"
type input "THANH VỸ"
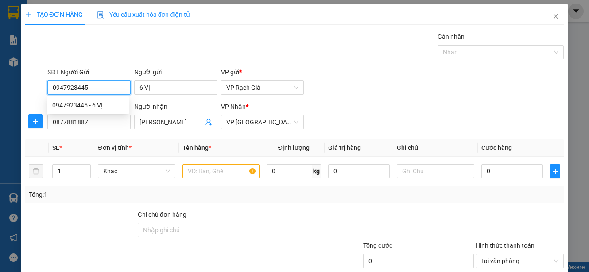
type input "20.000"
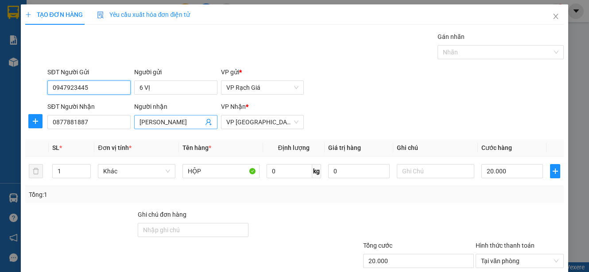
type input "0947923445"
drag, startPoint x: 182, startPoint y: 123, endPoint x: 8, endPoint y: 146, distance: 175.6
click at [8, 146] on div "TẠO ĐƠN HÀNG Yêu cầu xuất hóa đơn điện tử Transit Pickup Surcharge Ids Transit …" at bounding box center [294, 136] width 589 height 272
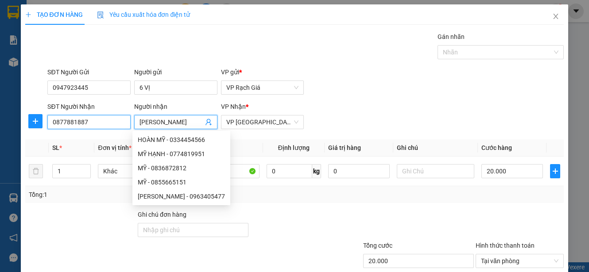
click at [82, 120] on input "0877881887" at bounding box center [88, 122] width 83 height 14
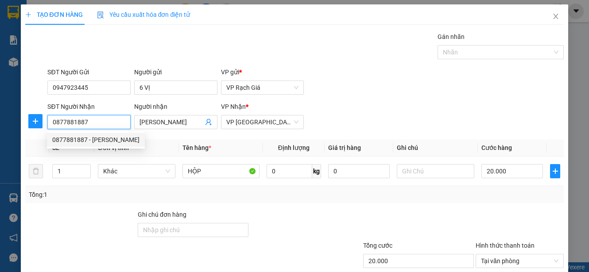
drag, startPoint x: 99, startPoint y: 123, endPoint x: 12, endPoint y: 148, distance: 90.4
click at [15, 148] on div "TẠO ĐƠN HÀNG Yêu cầu xuất hóa đơn điện tử Transit Pickup Surcharge Ids Transit …" at bounding box center [294, 136] width 589 height 272
type input "0987877799"
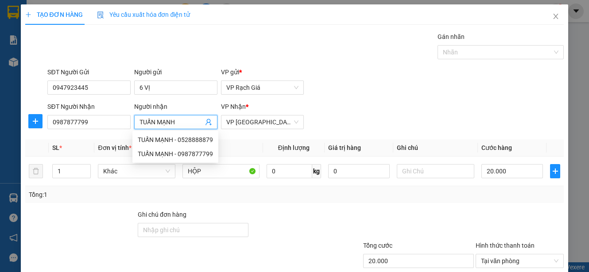
type input "TUẤN MẠNH"
click at [469, 94] on div "SĐT Người Gửi 0947923445 Người gửi 6 VỊ VP gửi * VP Rạch Giá" at bounding box center [306, 82] width 520 height 31
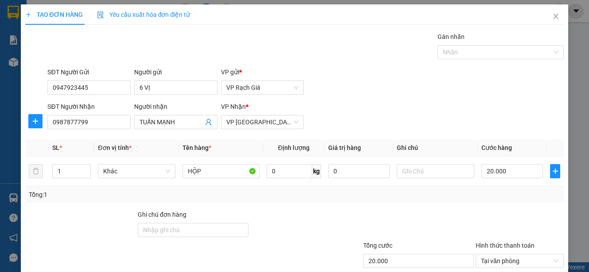
scroll to position [83, 0]
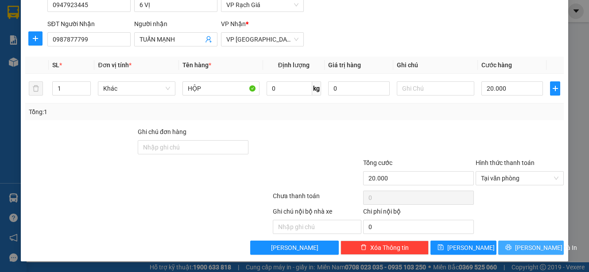
click at [535, 248] on span "Lưu và In" at bounding box center [546, 248] width 62 height 10
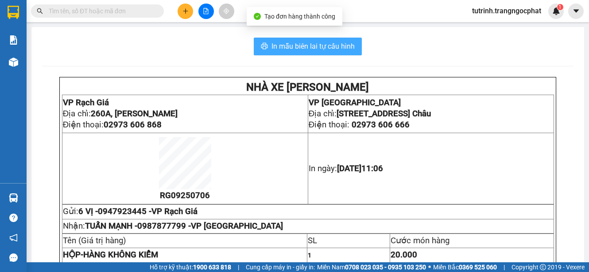
click at [327, 51] on span "In mẫu biên lai tự cấu hình" at bounding box center [312, 46] width 83 height 11
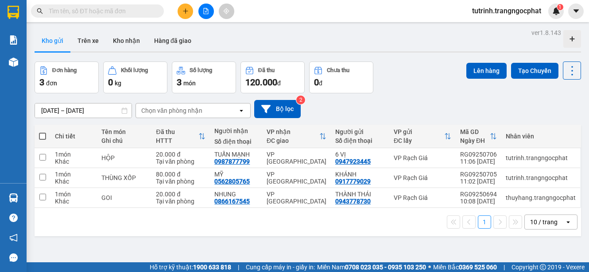
click at [192, 13] on button at bounding box center [185, 11] width 15 height 15
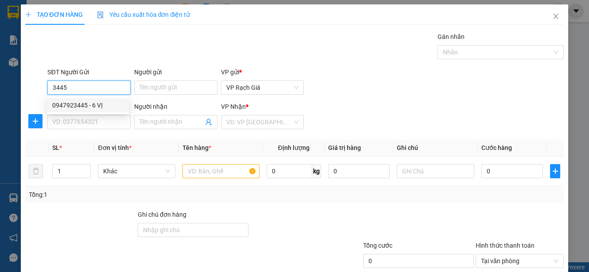
click at [92, 103] on div "0947923445 - 6 VỊ" at bounding box center [87, 106] width 71 height 10
type input "0947923445"
type input "6 VỊ"
type input "0987877799"
type input "TUẤN MẠNH"
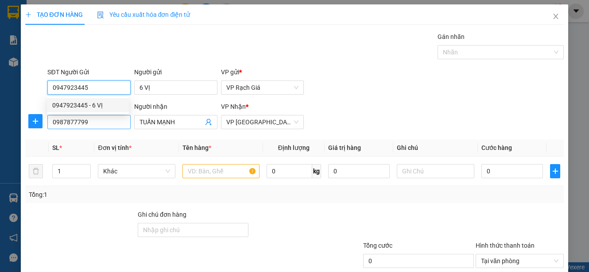
type input "20.000"
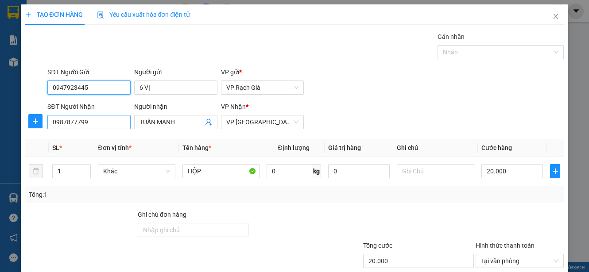
type input "0947923445"
drag, startPoint x: 115, startPoint y: 124, endPoint x: 0, endPoint y: 143, distance: 117.2
click at [0, 143] on html "Kết quả tìm kiếm ( 0 ) Bộ lọc No Data tutrinh.trangngocphat 1 Báo cáo Doanh số …" at bounding box center [294, 136] width 589 height 272
type input "0976400149"
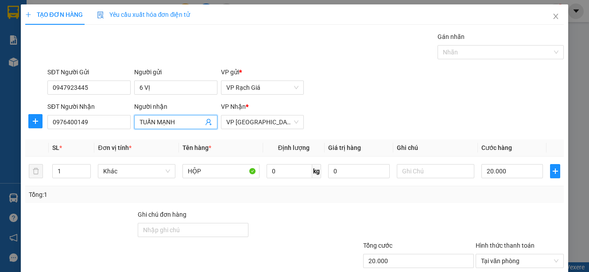
drag, startPoint x: 189, startPoint y: 125, endPoint x: 8, endPoint y: 171, distance: 186.5
click at [0, 191] on html "Kết quả tìm kiếm ( 0 ) Bộ lọc No Data tutrinh.trangngocphat 1 Báo cáo Doanh số …" at bounding box center [294, 136] width 589 height 272
type input "BẢO KHƯƠNG"
click at [326, 187] on div "Tổng: 1" at bounding box center [294, 194] width 539 height 17
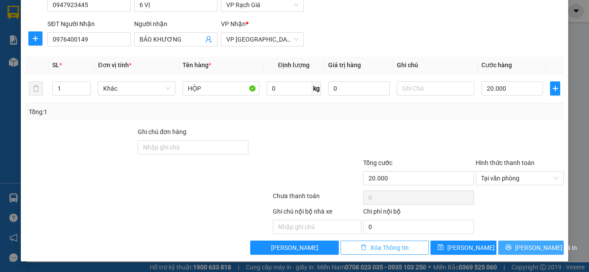
click at [527, 247] on span "Lưu và In" at bounding box center [546, 248] width 62 height 10
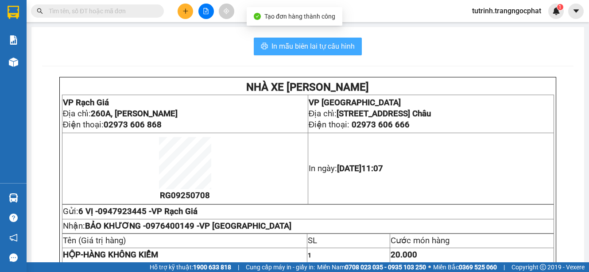
click at [345, 50] on span "In mẫu biên lai tự cấu hình" at bounding box center [312, 46] width 83 height 11
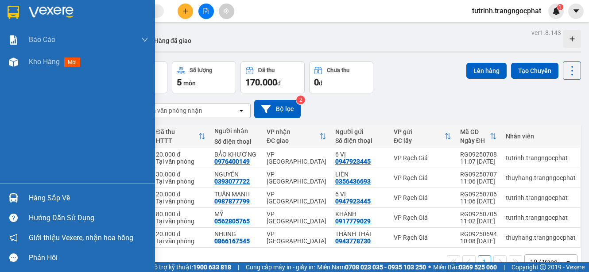
click at [13, 198] on img at bounding box center [13, 197] width 9 height 9
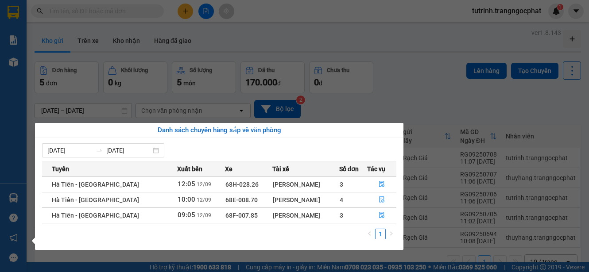
click at [340, 220] on td "3" at bounding box center [353, 215] width 28 height 15
click at [383, 216] on button "button" at bounding box center [381, 216] width 29 height 14
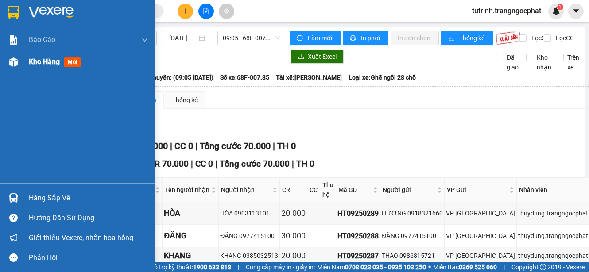
click at [79, 67] on span "mới" at bounding box center [72, 63] width 16 height 10
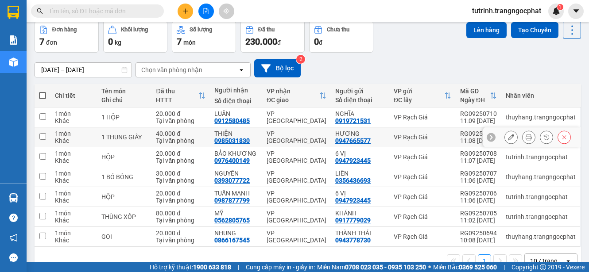
scroll to position [62, 0]
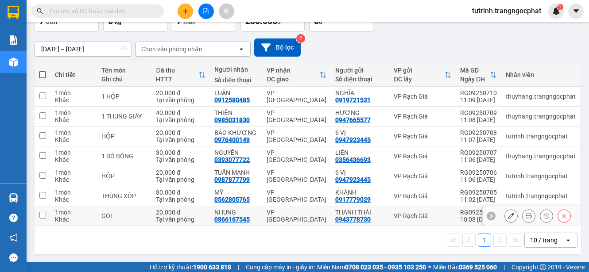
click at [42, 214] on input "checkbox" at bounding box center [42, 215] width 7 height 7
checkbox input "true"
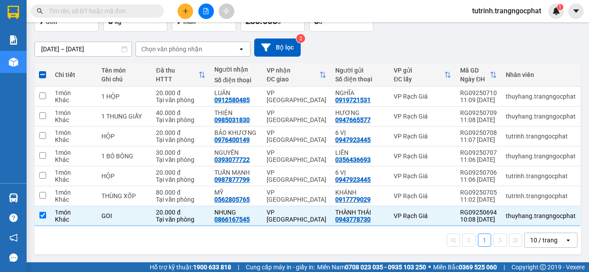
scroll to position [0, 0]
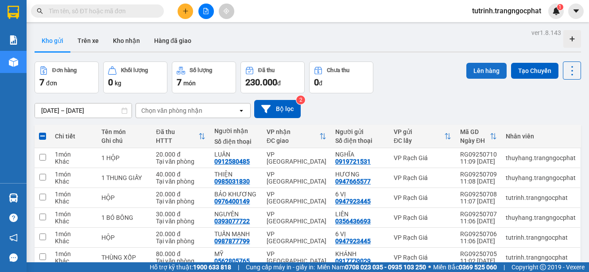
click at [472, 73] on button "Lên hàng" at bounding box center [486, 71] width 40 height 16
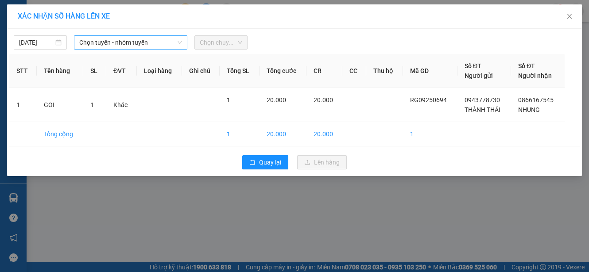
click at [109, 40] on span "Chọn tuyến - nhóm tuyến" at bounding box center [130, 42] width 103 height 13
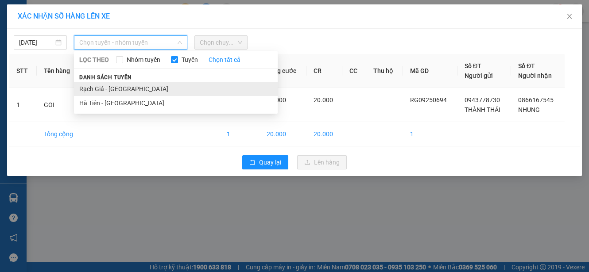
click at [115, 90] on li "Rạch Giá - Hà Tiên" at bounding box center [176, 89] width 204 height 14
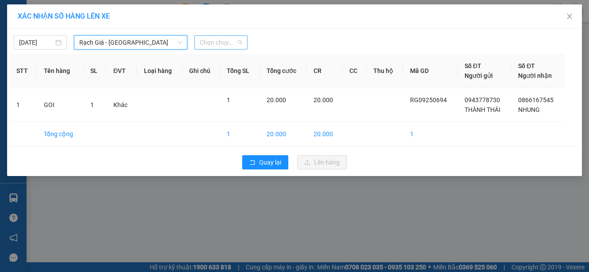
click at [237, 43] on span "Chọn chuyến" at bounding box center [221, 42] width 43 height 13
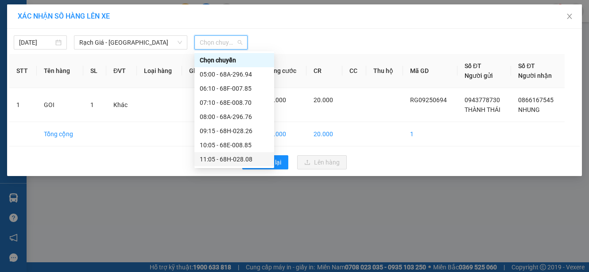
click at [213, 159] on div "11:05 - 68H-028.08" at bounding box center [234, 160] width 69 height 10
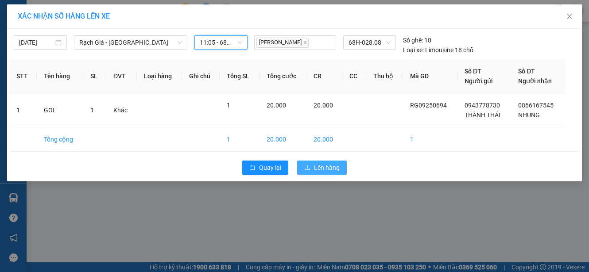
click at [322, 170] on span "Lên hàng" at bounding box center [327, 168] width 26 height 10
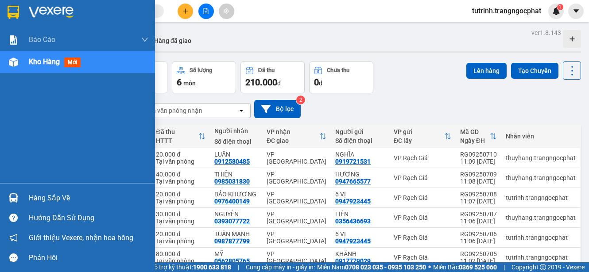
click at [54, 194] on div "Hàng sắp về" at bounding box center [89, 198] width 120 height 13
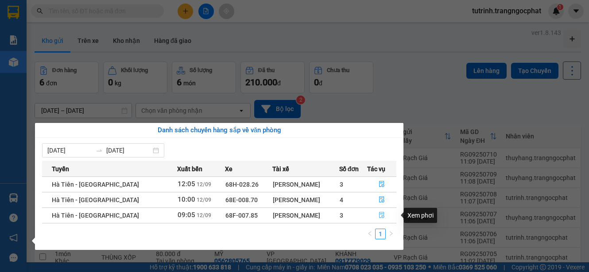
click at [382, 215] on icon "file-done" at bounding box center [382, 215] width 6 height 6
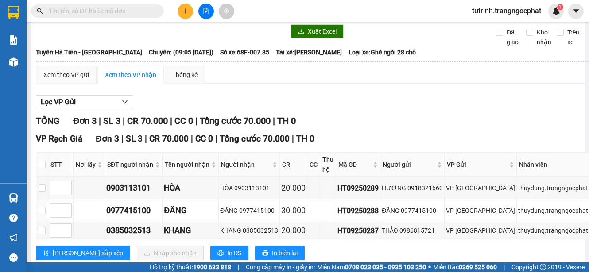
scroll to position [70, 0]
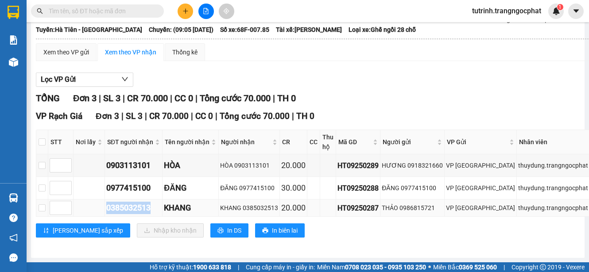
drag, startPoint x: 151, startPoint y: 201, endPoint x: 95, endPoint y: 206, distance: 56.1
click at [95, 207] on tr "0385032513 KHANG KHANG 0385032513 20.000 HT09250287 THẢO 0986815721 VP Hà Tiên …" at bounding box center [363, 208] width 654 height 17
copy div "0385032513"
drag, startPoint x: 153, startPoint y: 178, endPoint x: 106, endPoint y: 178, distance: 46.9
click at [106, 182] on div "0977415100" at bounding box center [133, 188] width 54 height 12
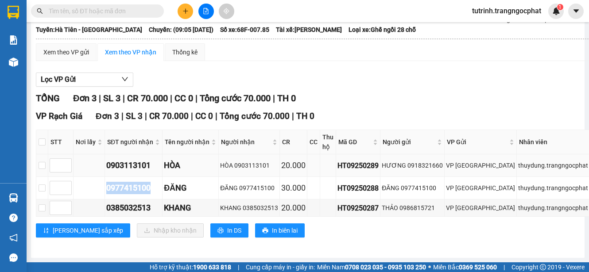
copy div "0977415100"
drag, startPoint x: 150, startPoint y: 159, endPoint x: 132, endPoint y: 162, distance: 17.5
click at [108, 162] on div "0903113101" at bounding box center [133, 165] width 54 height 12
drag, startPoint x: 152, startPoint y: 160, endPoint x: 106, endPoint y: 161, distance: 46.1
click at [106, 161] on div "0903113101" at bounding box center [133, 165] width 54 height 12
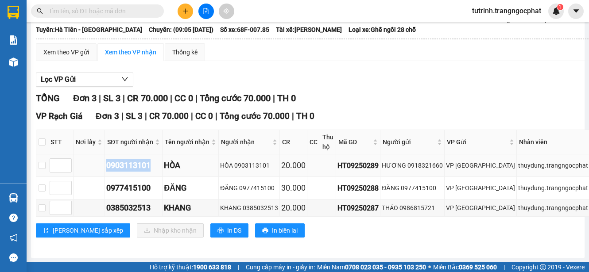
copy div "0903113101"
click at [44, 139] on input "checkbox" at bounding box center [42, 142] width 7 height 7
checkbox input "true"
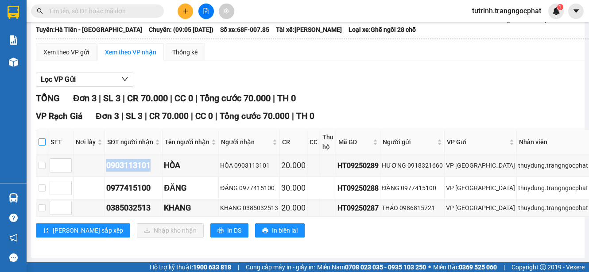
checkbox input "true"
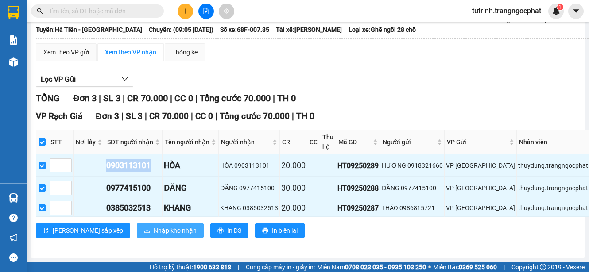
click at [154, 226] on span "Nhập kho nhận" at bounding box center [175, 231] width 43 height 10
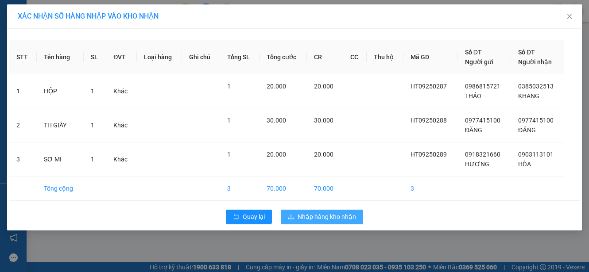
click at [311, 217] on span "Nhập hàng kho nhận" at bounding box center [327, 217] width 58 height 10
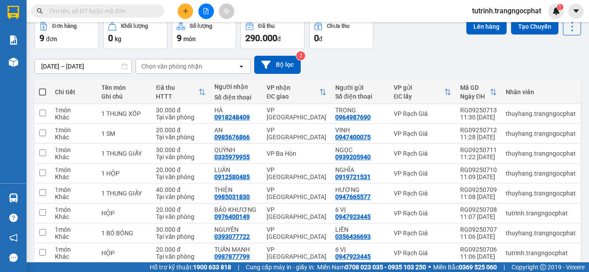
scroll to position [101, 0]
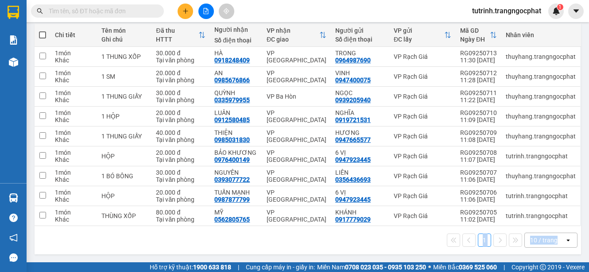
drag, startPoint x: 481, startPoint y: 259, endPoint x: 551, endPoint y: 259, distance: 69.5
click at [552, 259] on main "ver 1.8.143 Kho gửi Trên xe Kho nhận Hàng đã giao Đơn hàng 9 đơn Khối lượng 0 k…" at bounding box center [294, 131] width 589 height 263
click at [350, 249] on div "1 10 / trang open" at bounding box center [308, 240] width 546 height 28
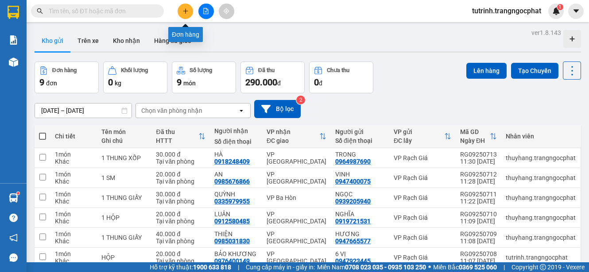
click at [187, 11] on icon "plus" at bounding box center [185, 11] width 6 height 6
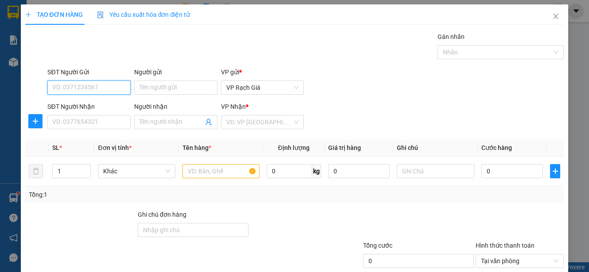
click at [94, 89] on input "SĐT Người Gửi" at bounding box center [88, 88] width 83 height 14
type input "0948480915"
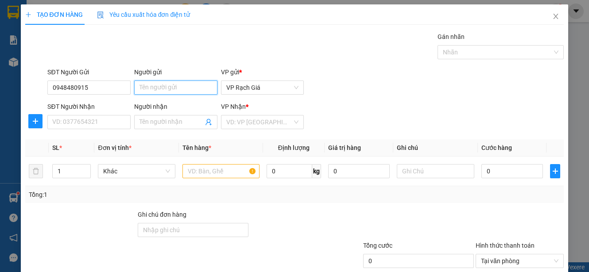
click at [166, 87] on input "Người gửi" at bounding box center [175, 88] width 83 height 14
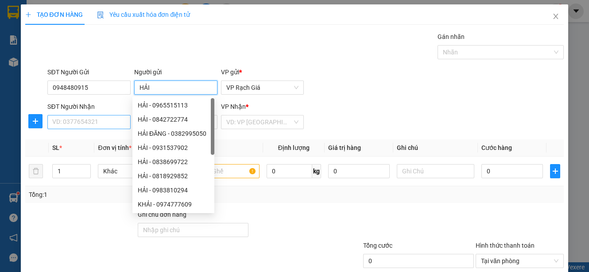
type input "HẢI"
click at [83, 123] on input "SĐT Người Nhận" at bounding box center [88, 122] width 83 height 14
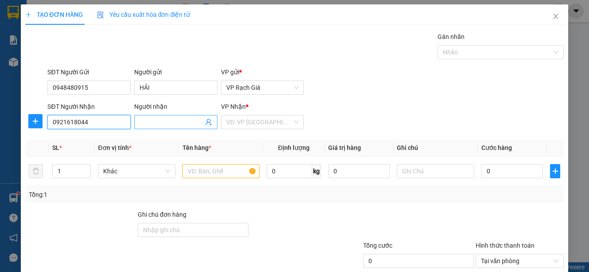
type input "0921618044"
click at [169, 119] on input "Người nhận" at bounding box center [171, 122] width 64 height 10
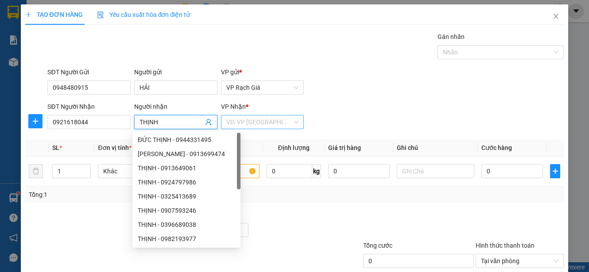
type input "THỊNH"
click at [259, 123] on input "search" at bounding box center [259, 122] width 66 height 13
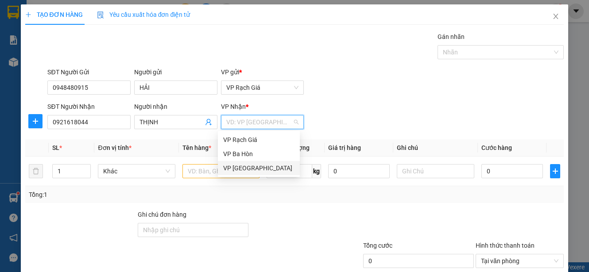
click at [251, 167] on div "VP Hà Tiên" at bounding box center [258, 168] width 71 height 10
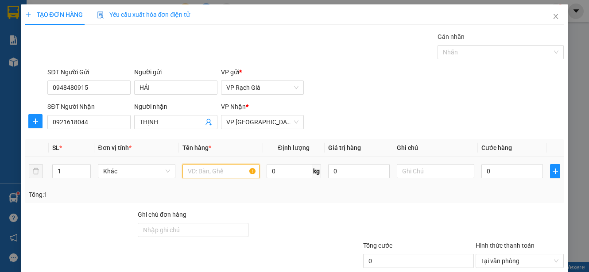
click at [217, 168] on input "text" at bounding box center [220, 171] width 77 height 14
type input "HỘP"
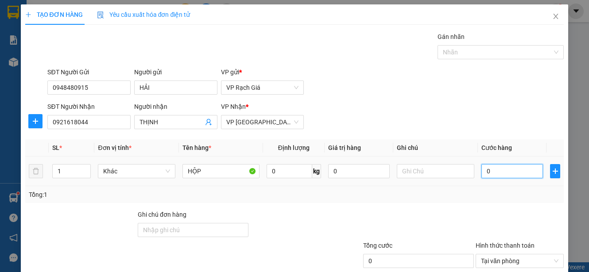
click at [494, 174] on input "0" at bounding box center [512, 171] width 62 height 14
type input "2"
type input "20"
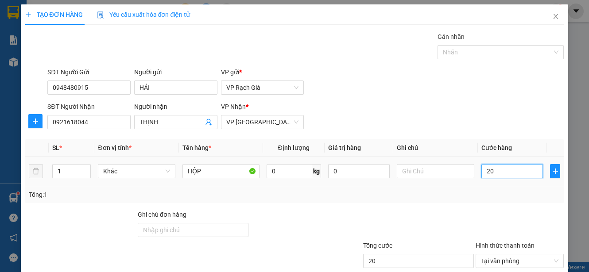
type input "200"
type input "2.000"
type input "20.000"
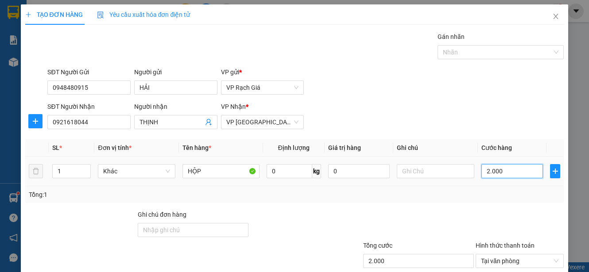
type input "20.000"
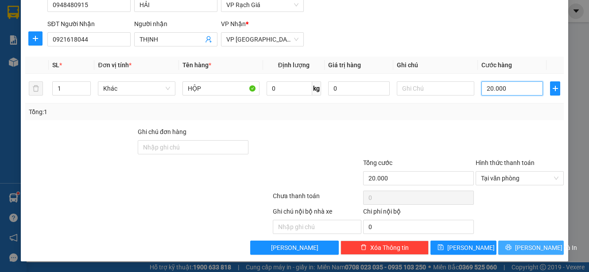
type input "20.000"
click at [529, 250] on span "Lưu và In" at bounding box center [546, 248] width 62 height 10
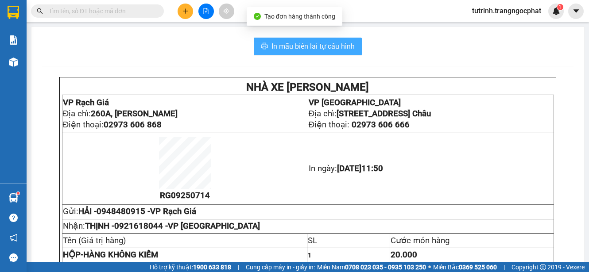
drag, startPoint x: 340, startPoint y: 46, endPoint x: 433, endPoint y: 84, distance: 100.7
click at [340, 46] on span "In mẫu biên lai tự cấu hình" at bounding box center [312, 46] width 83 height 11
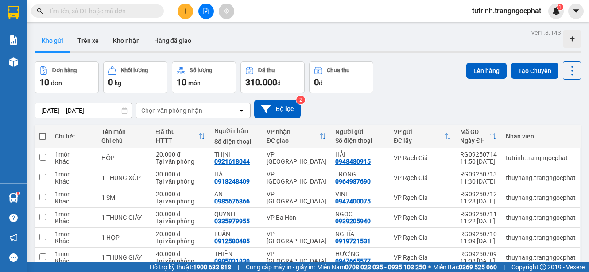
click at [186, 12] on icon "plus" at bounding box center [185, 10] width 0 height 5
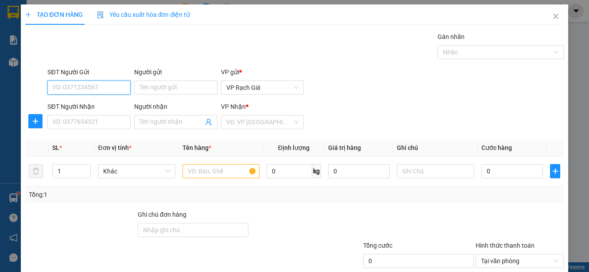
click at [109, 88] on input "SĐT Người Gửi" at bounding box center [88, 88] width 83 height 14
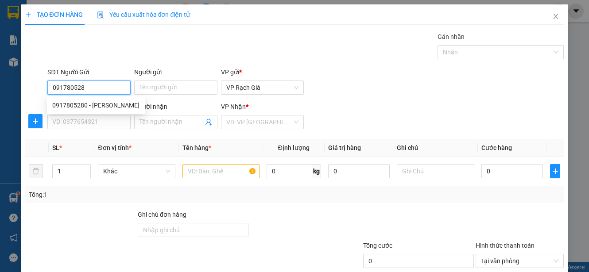
type input "0917805280"
click at [117, 110] on div "0917805280 - THÙY NGUYỄN" at bounding box center [96, 105] width 98 height 14
type input "THÙY NGUYỄN"
type input "0918311011"
type input "HƯƠNG"
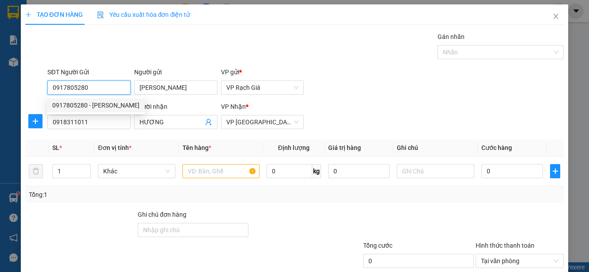
type input "30.000"
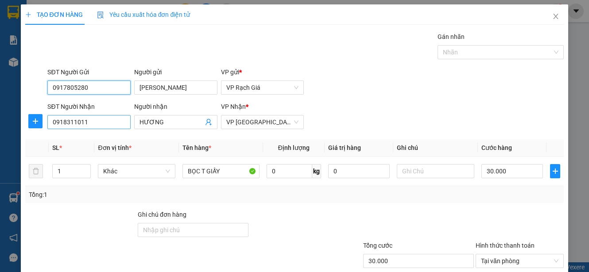
type input "0917805280"
drag, startPoint x: 104, startPoint y: 126, endPoint x: 12, endPoint y: 114, distance: 92.8
click at [13, 116] on div "TẠO ĐƠN HÀNG Yêu cầu xuất hóa đơn điện tử Transit Pickup Surcharge Ids Transit …" at bounding box center [294, 136] width 589 height 272
type input "0989404955"
drag, startPoint x: 174, startPoint y: 123, endPoint x: 41, endPoint y: 120, distance: 133.7
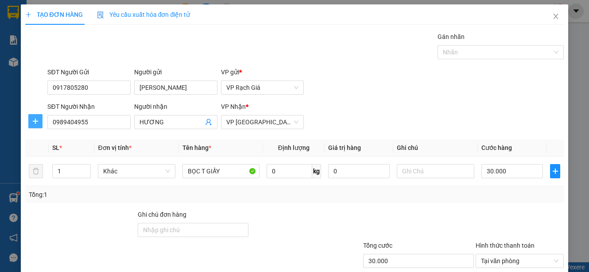
click at [41, 120] on div "SĐT Người Nhận 0989404955 0989404955 Người nhận HƯƠNG VP Nhận * VP Hà Tiên" at bounding box center [294, 117] width 541 height 31
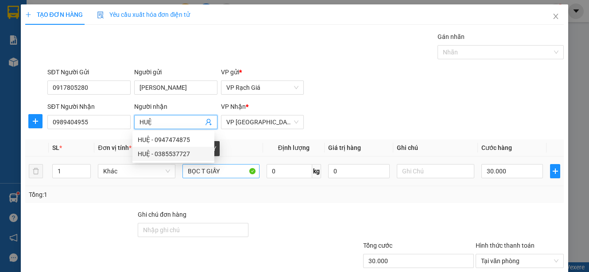
type input "HUỆ"
click at [199, 173] on input "BỌC T GIẤY" at bounding box center [220, 171] width 77 height 14
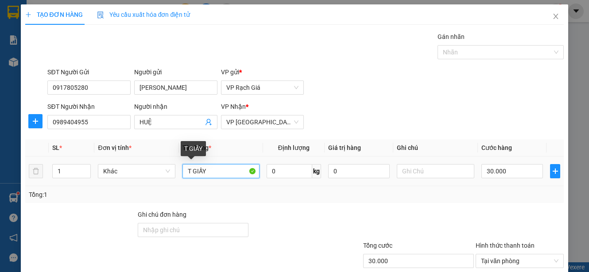
type input "T GIẤY"
type input "4"
type input "40"
type input "400"
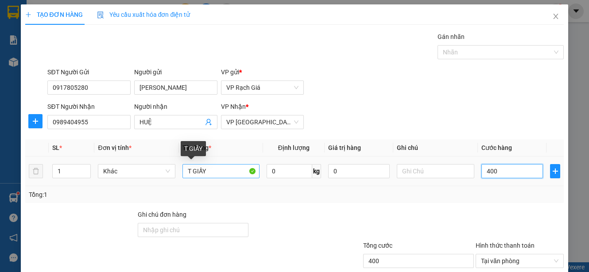
type input "4.000"
type input "40.000"
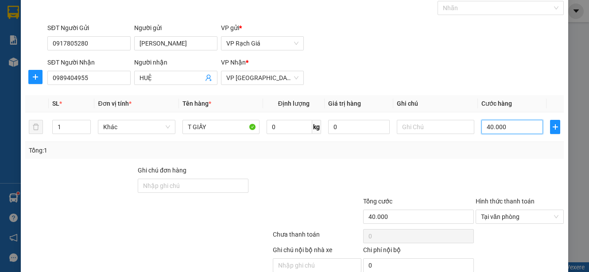
scroll to position [83, 0]
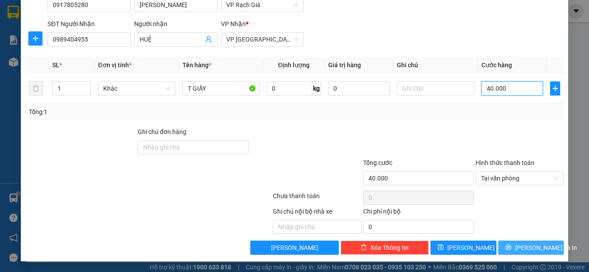
type input "40.000"
click at [533, 246] on span "Lưu và In" at bounding box center [546, 248] width 62 height 10
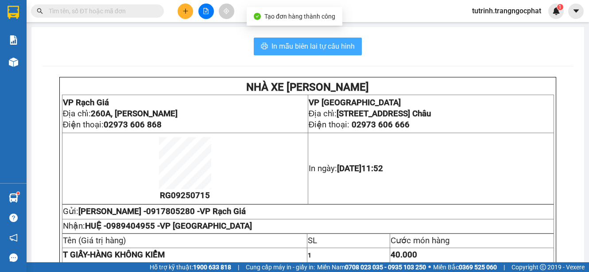
drag, startPoint x: 347, startPoint y: 60, endPoint x: 347, endPoint y: 53, distance: 7.1
click at [347, 57] on div "In mẫu biên lai tự cấu hình NHÀ XE TRANG NGỌC PHÁT VP Rạch Giá Địa chỉ: 260A, N…" at bounding box center [307, 215] width 553 height 376
click at [347, 52] on button "In mẫu biên lai tự cấu hình" at bounding box center [308, 47] width 108 height 18
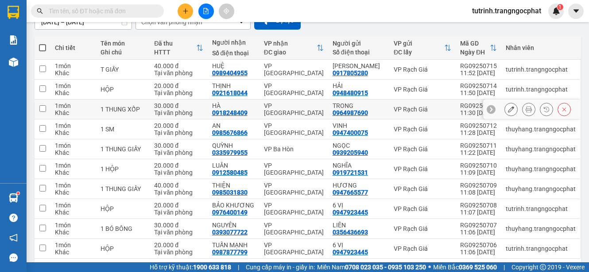
scroll to position [121, 0]
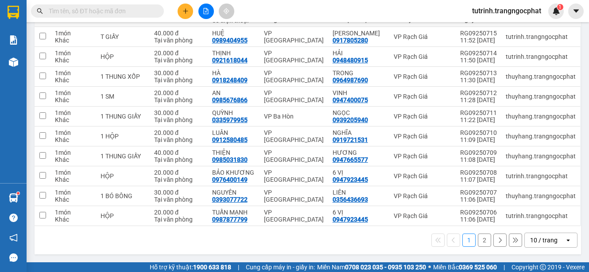
click at [530, 236] on div "10 / trang" at bounding box center [543, 240] width 27 height 9
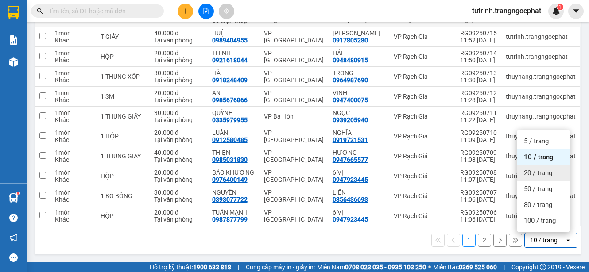
click at [538, 173] on span "20 / trang" at bounding box center [538, 173] width 28 height 9
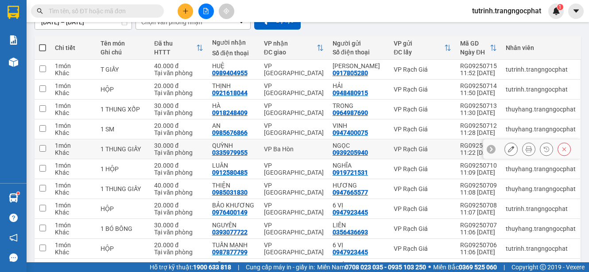
scroll to position [141, 0]
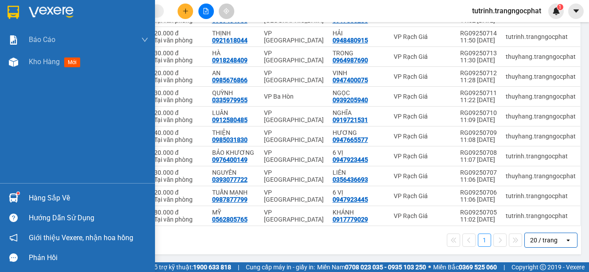
click at [70, 194] on div "Hàng sắp về" at bounding box center [89, 198] width 120 height 13
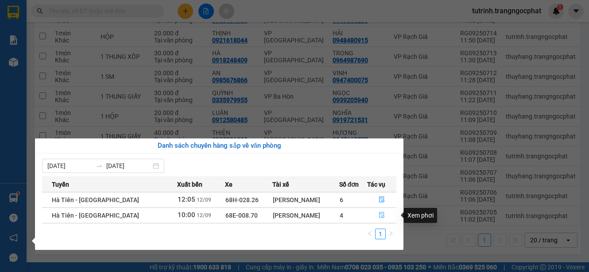
click at [379, 216] on icon "file-done" at bounding box center [381, 216] width 5 height 6
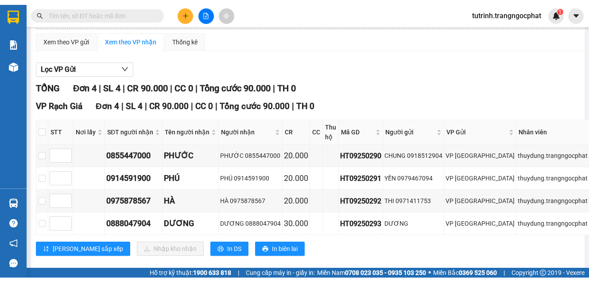
scroll to position [70, 0]
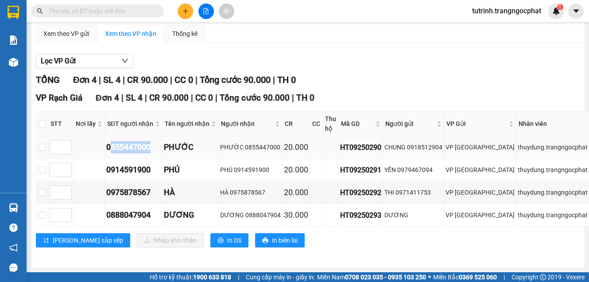
drag, startPoint x: 151, startPoint y: 162, endPoint x: 110, endPoint y: 167, distance: 41.5
click at [110, 159] on td "0855447000" at bounding box center [134, 147] width 58 height 23
click at [157, 153] on div "0855447000" at bounding box center [133, 147] width 54 height 12
drag, startPoint x: 156, startPoint y: 159, endPoint x: 118, endPoint y: 163, distance: 37.8
click at [118, 153] on div "0855447000" at bounding box center [133, 147] width 54 height 12
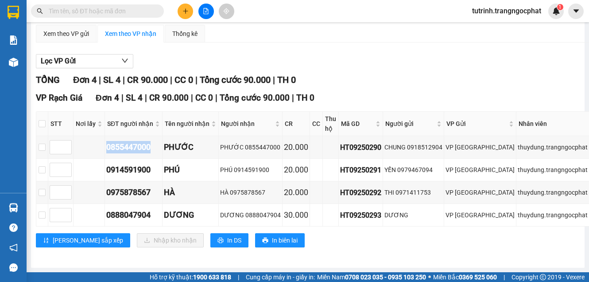
copy div "0855447000"
drag, startPoint x: 151, startPoint y: 205, endPoint x: 97, endPoint y: 201, distance: 55.1
click at [97, 201] on tr "0975878567 HÀ HÀ 0975878567 20.000 HT09250292 THI 0971411753 VP Hà Tiên thuydun…" at bounding box center [363, 192] width 654 height 23
copy div "0975878567"
click at [40, 127] on input "checkbox" at bounding box center [42, 123] width 7 height 7
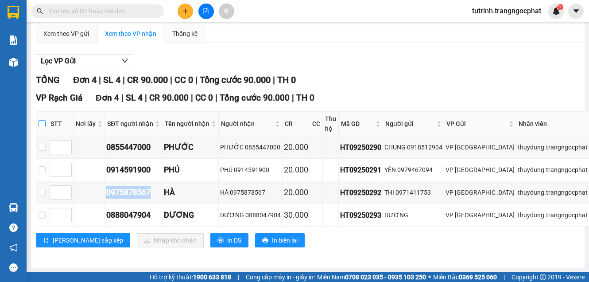
checkbox input "true"
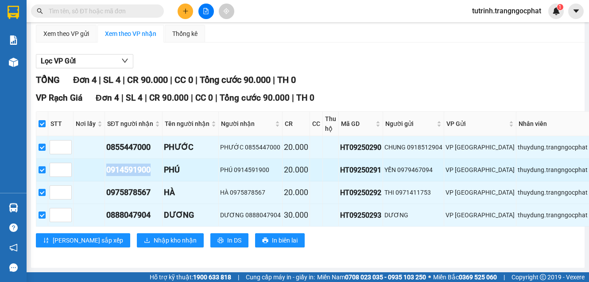
drag, startPoint x: 152, startPoint y: 182, endPoint x: 90, endPoint y: 178, distance: 62.2
click at [90, 178] on tr "0914591900 PHÚ PHÚ 0914591900 20.000 HT09250291 YẾN 0979467094 VP Hà Tiên thuyd…" at bounding box center [363, 170] width 654 height 23
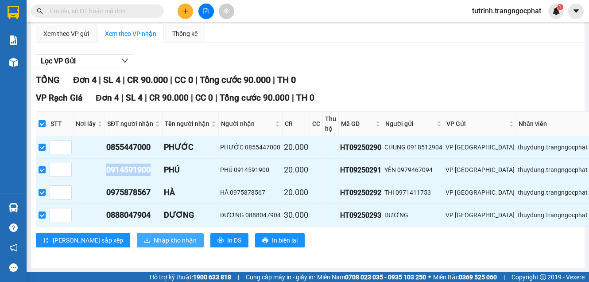
click at [154, 245] on span "Nhập kho nhận" at bounding box center [175, 240] width 43 height 10
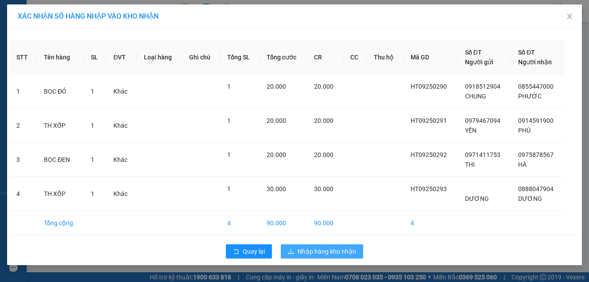
click at [320, 254] on span "Nhập hàng kho nhận" at bounding box center [327, 251] width 58 height 10
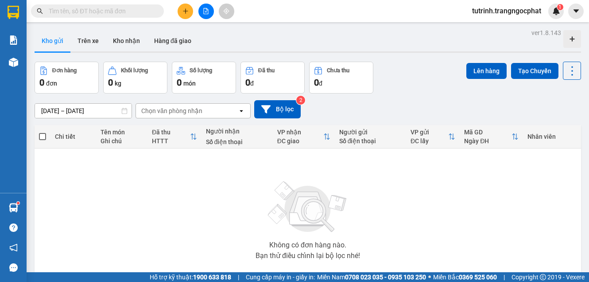
click at [117, 9] on input "text" at bounding box center [101, 11] width 104 height 10
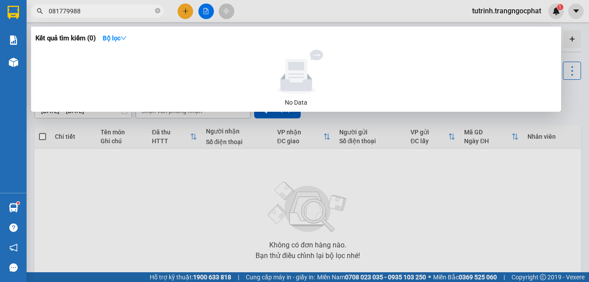
type input "0817799881"
drag, startPoint x: 93, startPoint y: 15, endPoint x: 1, endPoint y: 19, distance: 92.2
click at [1, 19] on section "Kết quả tìm kiếm ( 0 ) Bộ lọc No Data 0817799881 tutrinh.trangngocphat 1 Báo cá…" at bounding box center [294, 141] width 589 height 282
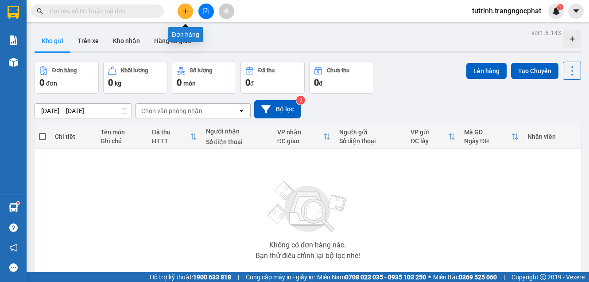
click at [191, 11] on button at bounding box center [185, 11] width 15 height 15
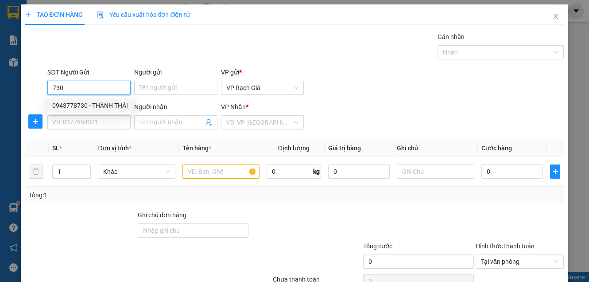
drag, startPoint x: 83, startPoint y: 102, endPoint x: 92, endPoint y: 106, distance: 9.3
click at [86, 101] on div "0943778730 - THÀNH THÁI" at bounding box center [90, 106] width 76 height 10
type input "0943778730"
type input "THÀNH THÁI"
type input "0866167545"
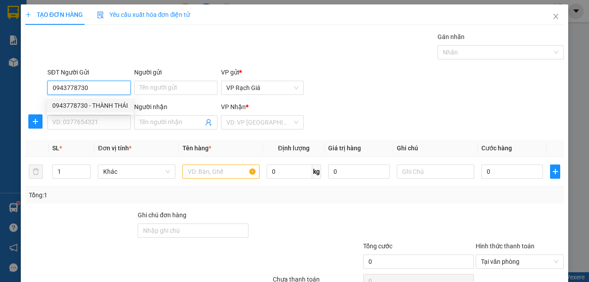
type input "NHUNG"
type input "20.000"
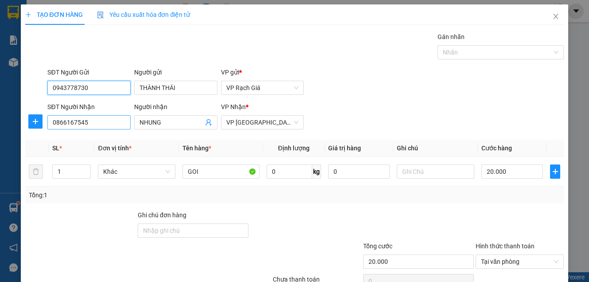
type input "0943778730"
drag, startPoint x: 105, startPoint y: 122, endPoint x: 1, endPoint y: 148, distance: 107.2
click at [1, 148] on div "TẠO ĐƠN HÀNG Yêu cầu xuất hóa đơn điện tử Transit Pickup Surcharge Ids Transit …" at bounding box center [294, 141] width 589 height 282
type input "0931075252"
click at [172, 115] on span "NHUNG" at bounding box center [175, 122] width 83 height 14
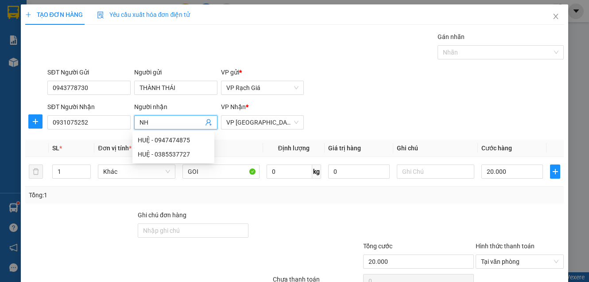
type input "N"
type input "ANH VY"
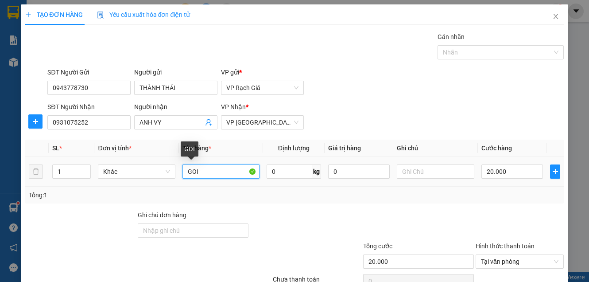
click at [204, 172] on input "GOI" at bounding box center [220, 171] width 77 height 14
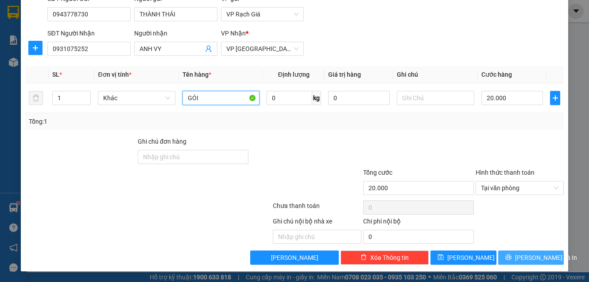
type input "GÓI"
click at [519, 255] on button "Lưu và In" at bounding box center [531, 257] width 66 height 14
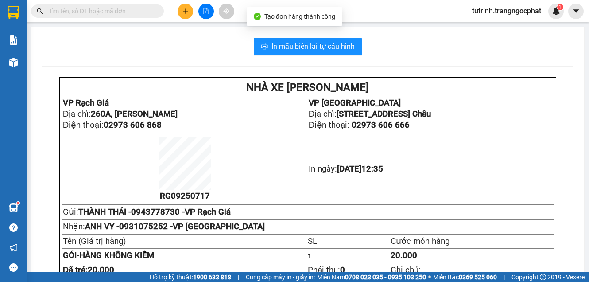
click at [297, 55] on div "In mẫu biên lai tự cấu hình NHÀ XE TRANG NGỌC PHÁT VP Rạch Giá Địa chỉ: 260A, N…" at bounding box center [307, 215] width 553 height 376
click at [302, 47] on span "In mẫu biên lai tự cấu hình" at bounding box center [312, 46] width 83 height 11
